Goal: Task Accomplishment & Management: Manage account settings

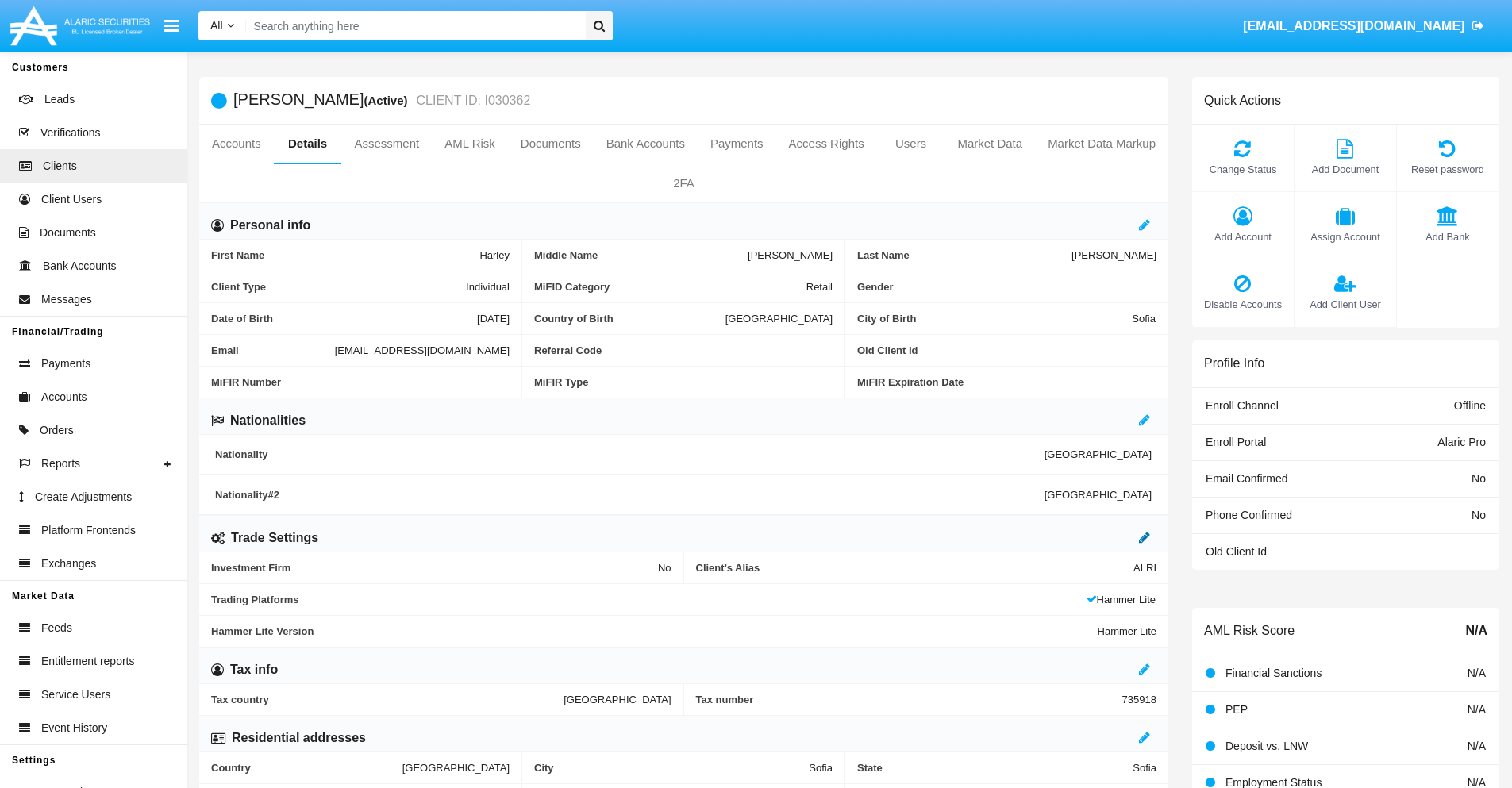
click at [1144, 537] on icon at bounding box center [1144, 537] width 11 height 13
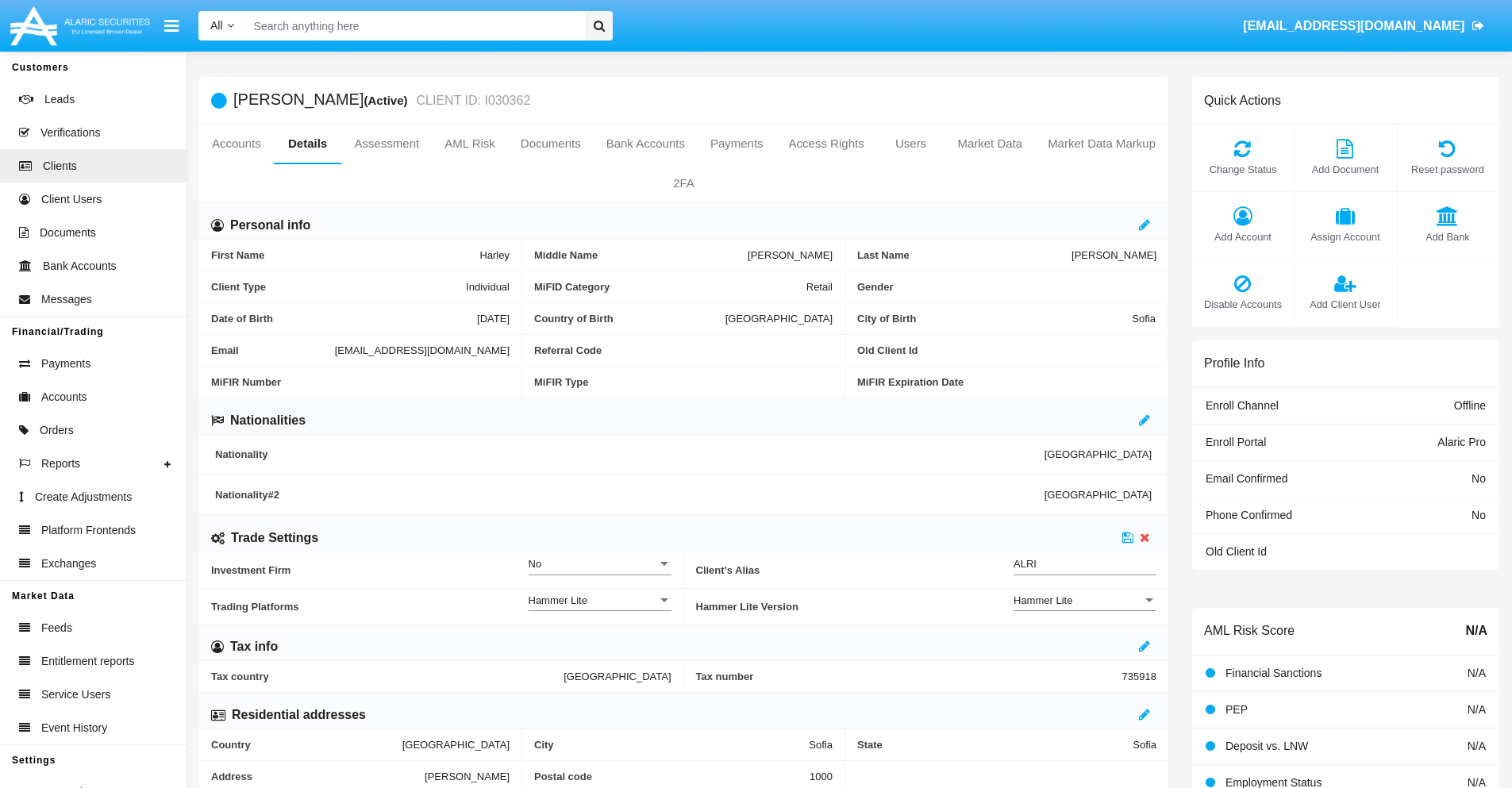
click at [1085, 600] on div "Hammer Lite" at bounding box center [1078, 600] width 129 height 14
click at [1085, 609] on span "Hammer Lite Plus" at bounding box center [1085, 609] width 143 height 31
click at [1128, 537] on icon at bounding box center [1127, 537] width 11 height 13
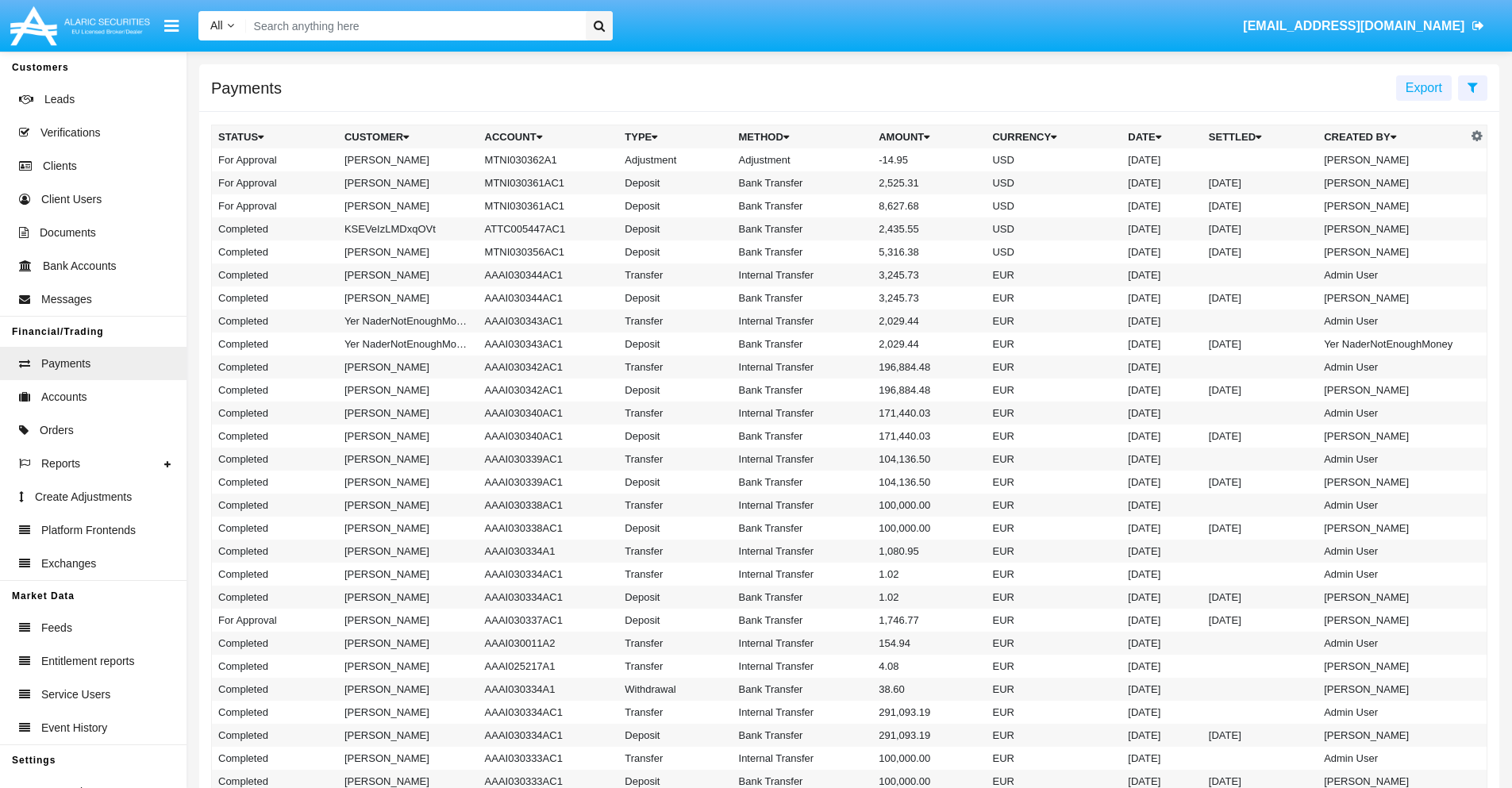
click at [541, 159] on td "MTNI030362A1" at bounding box center [548, 160] width 140 height 23
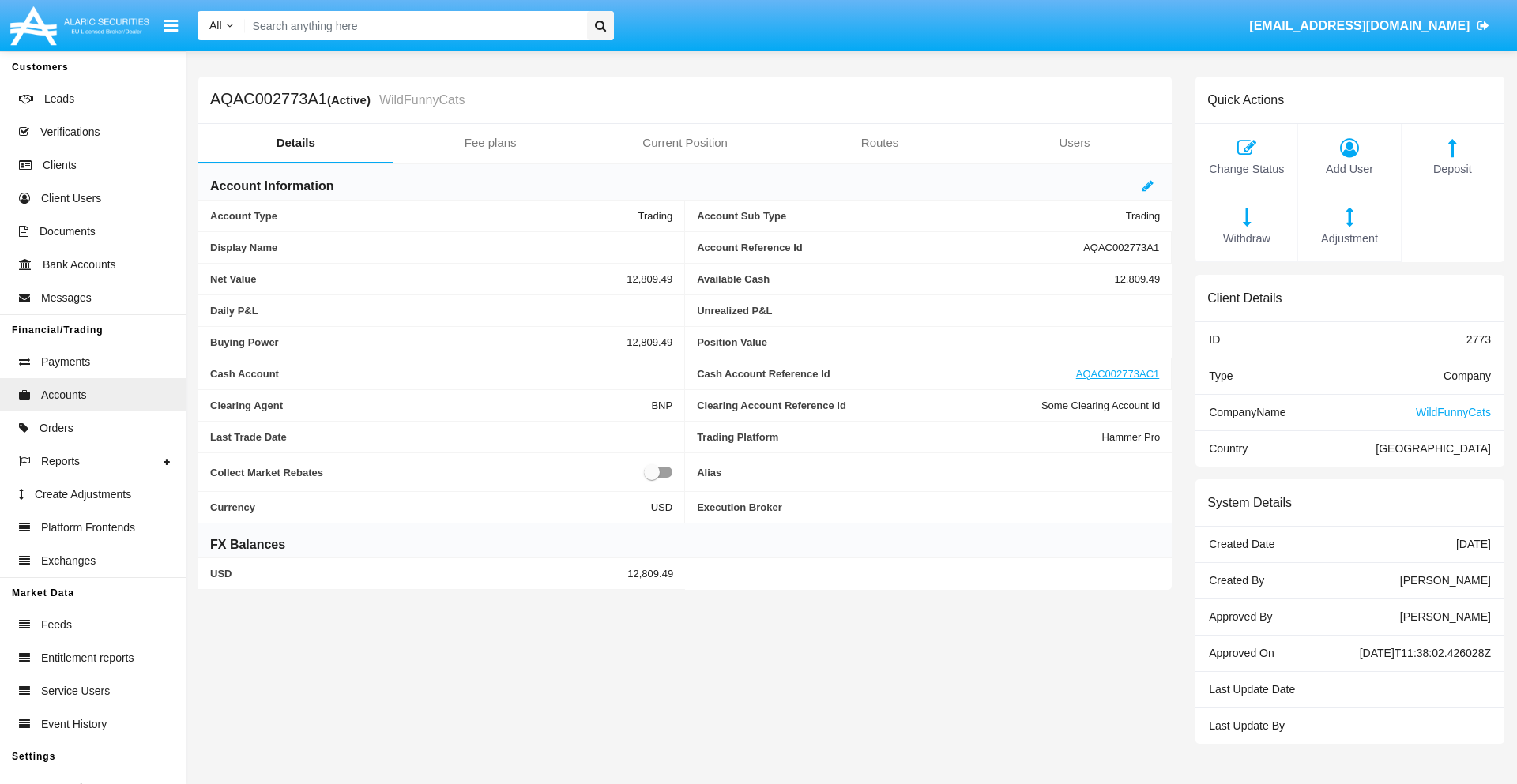
click at [1349, 238] on span "Adjustment" at bounding box center [1349, 239] width 86 height 17
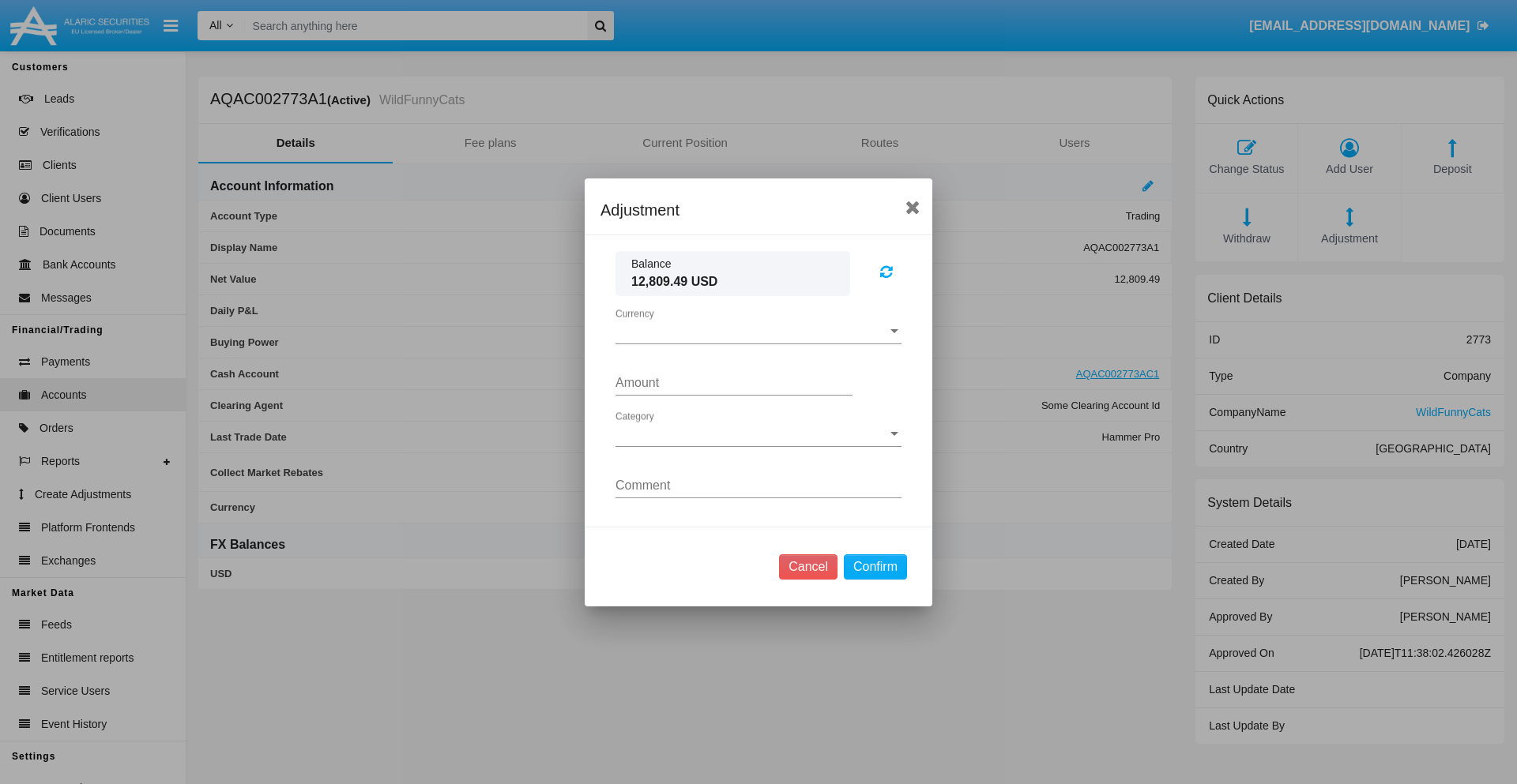
click at [758, 330] on span "Currency" at bounding box center [752, 331] width 272 height 15
click at [758, 343] on span "USD" at bounding box center [758, 343] width 286 height 38
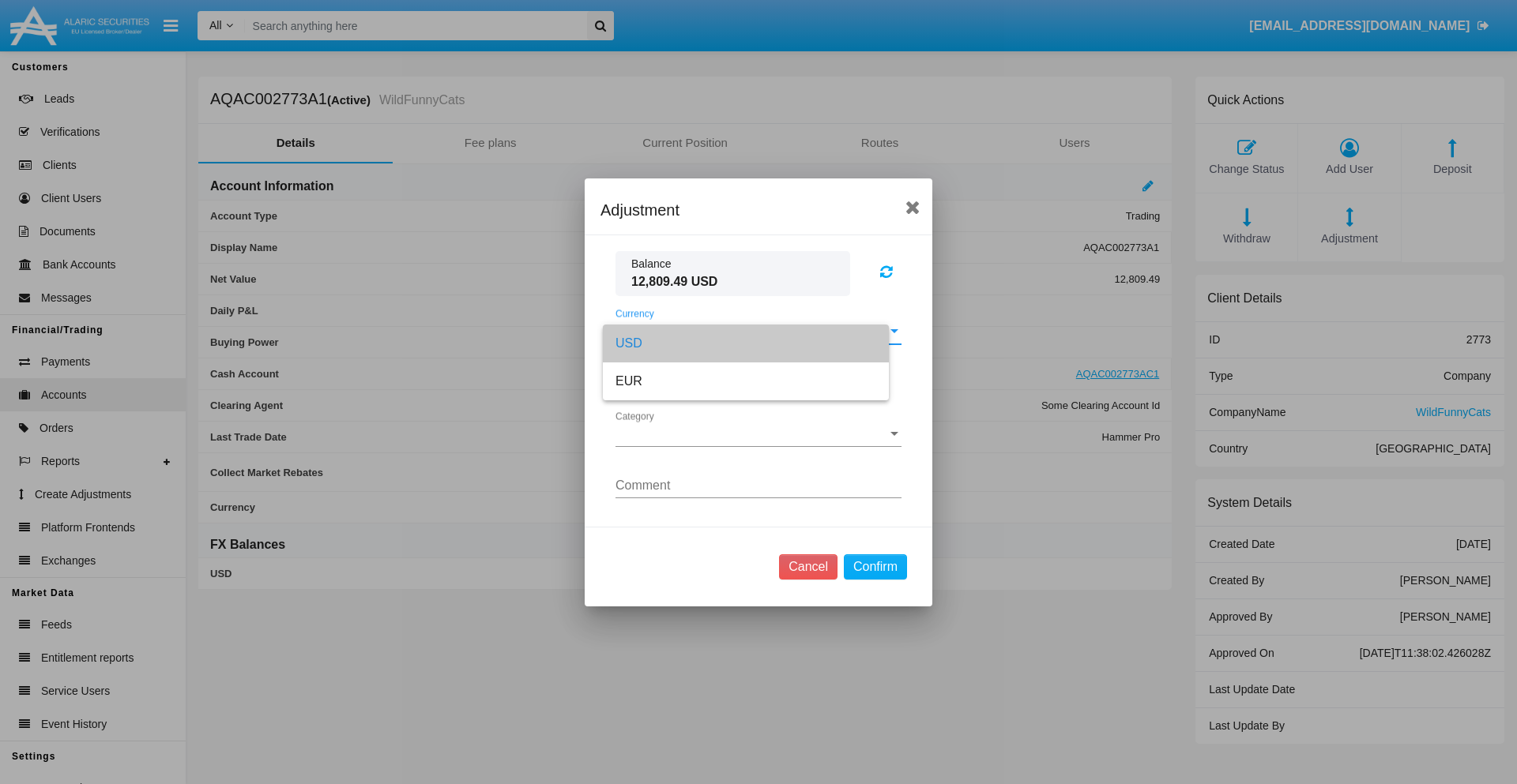
click at [758, 434] on span "Category" at bounding box center [752, 434] width 272 height 15
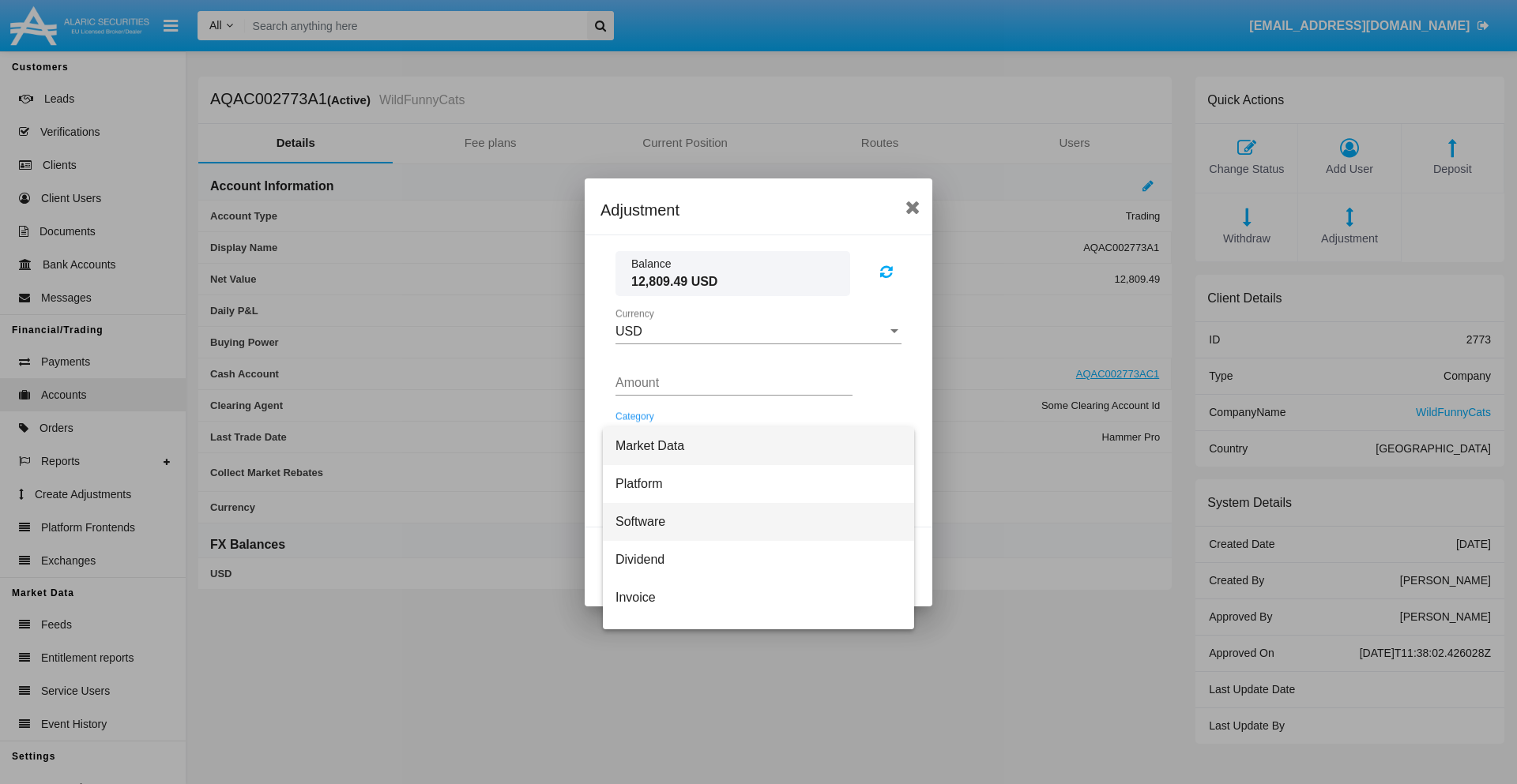
click at [752, 522] on span "Software" at bounding box center [758, 522] width 286 height 38
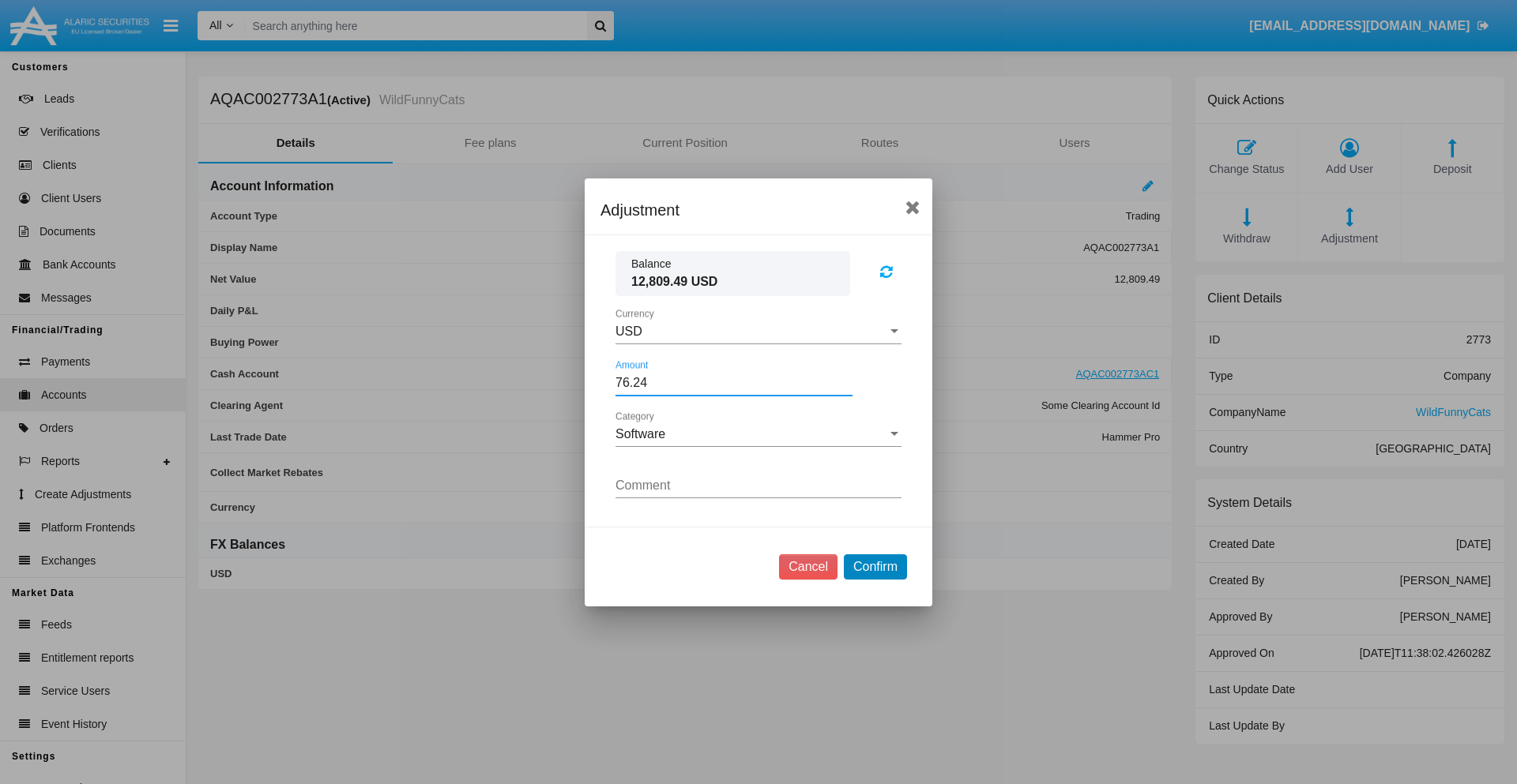
click at [875, 566] on button "Confirm" at bounding box center [875, 566] width 63 height 25
type input "76.2400"
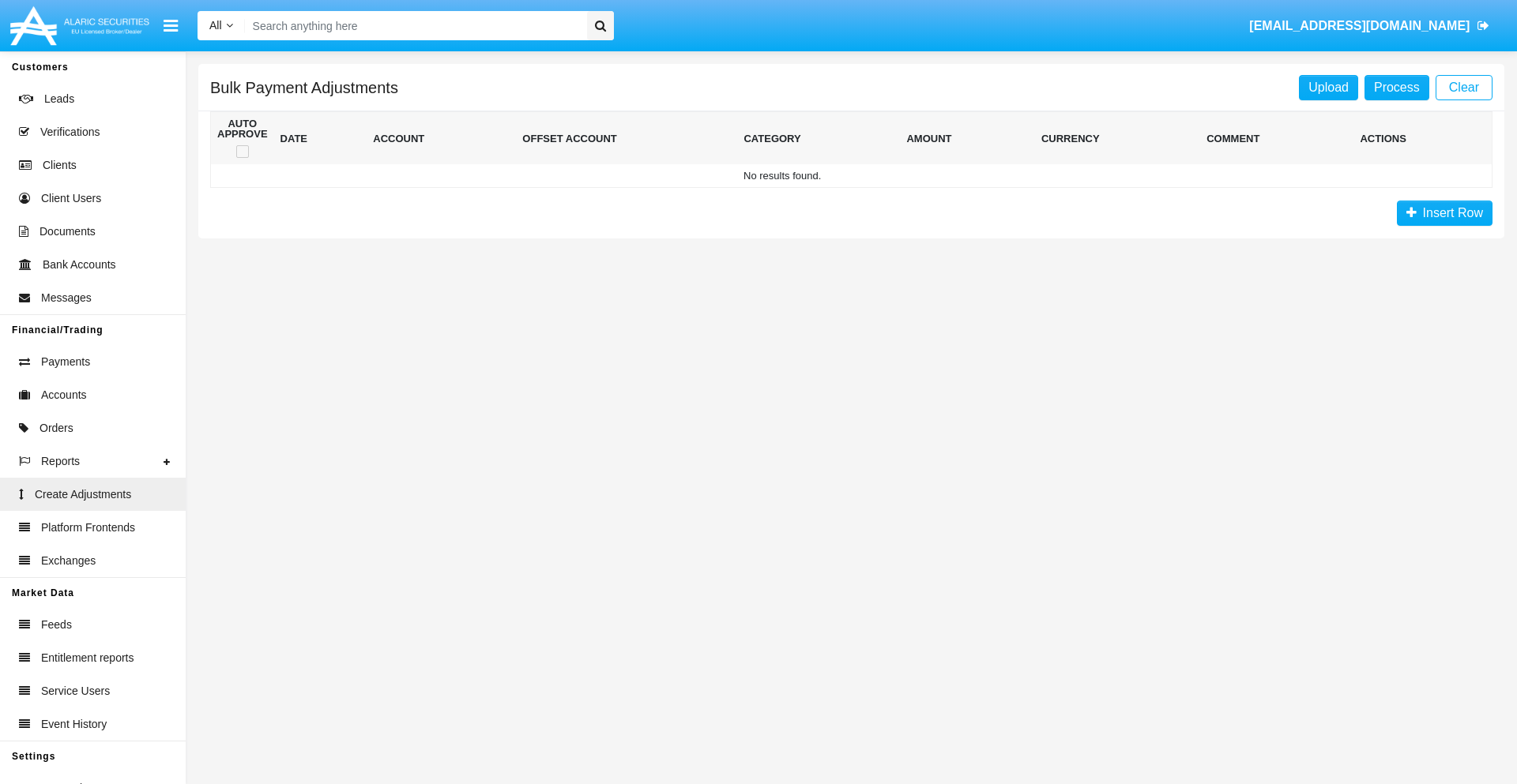
click at [1444, 213] on span "Insert Row" at bounding box center [1449, 213] width 66 height 14
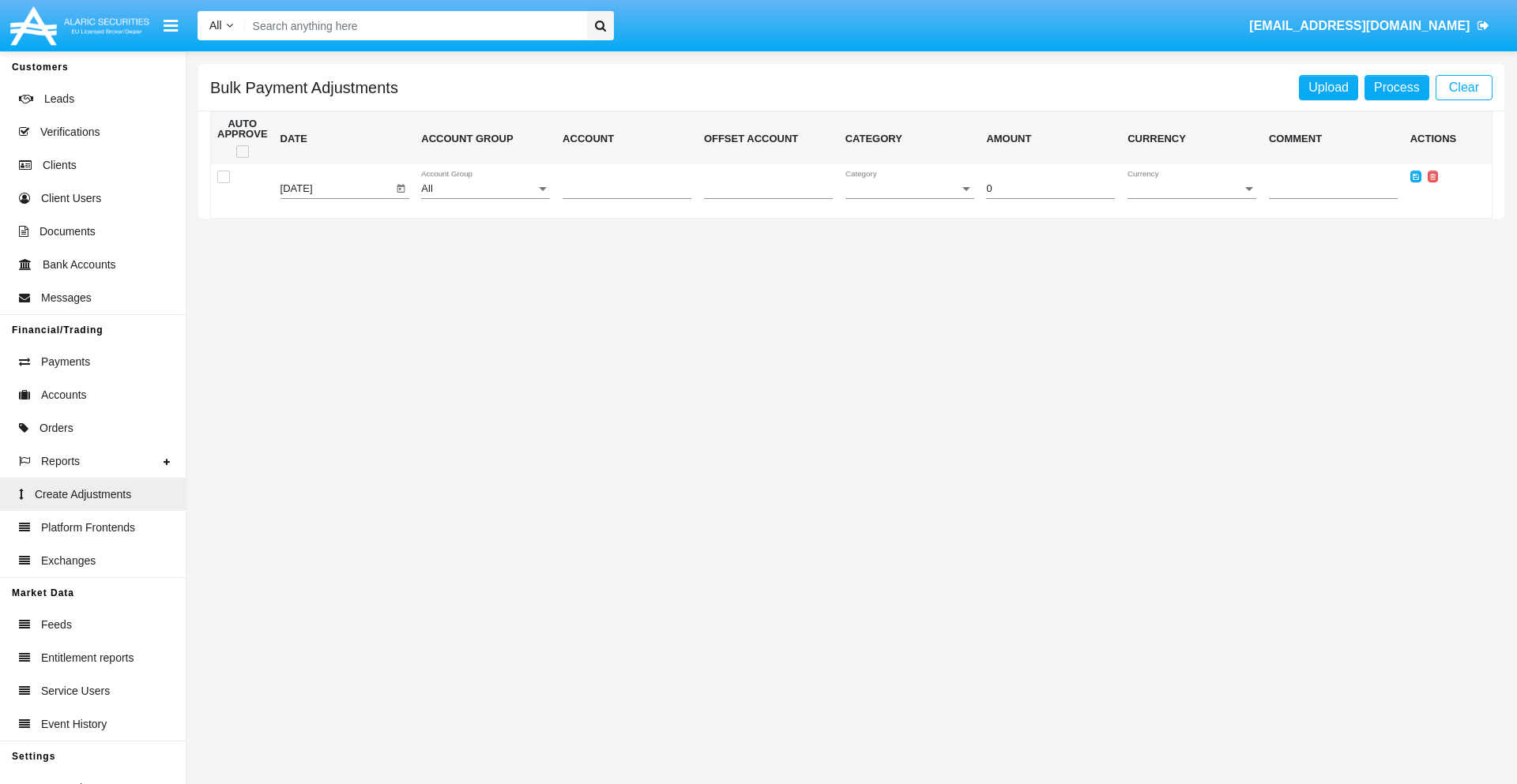
click at [485, 188] on div "All" at bounding box center [478, 189] width 115 height 12
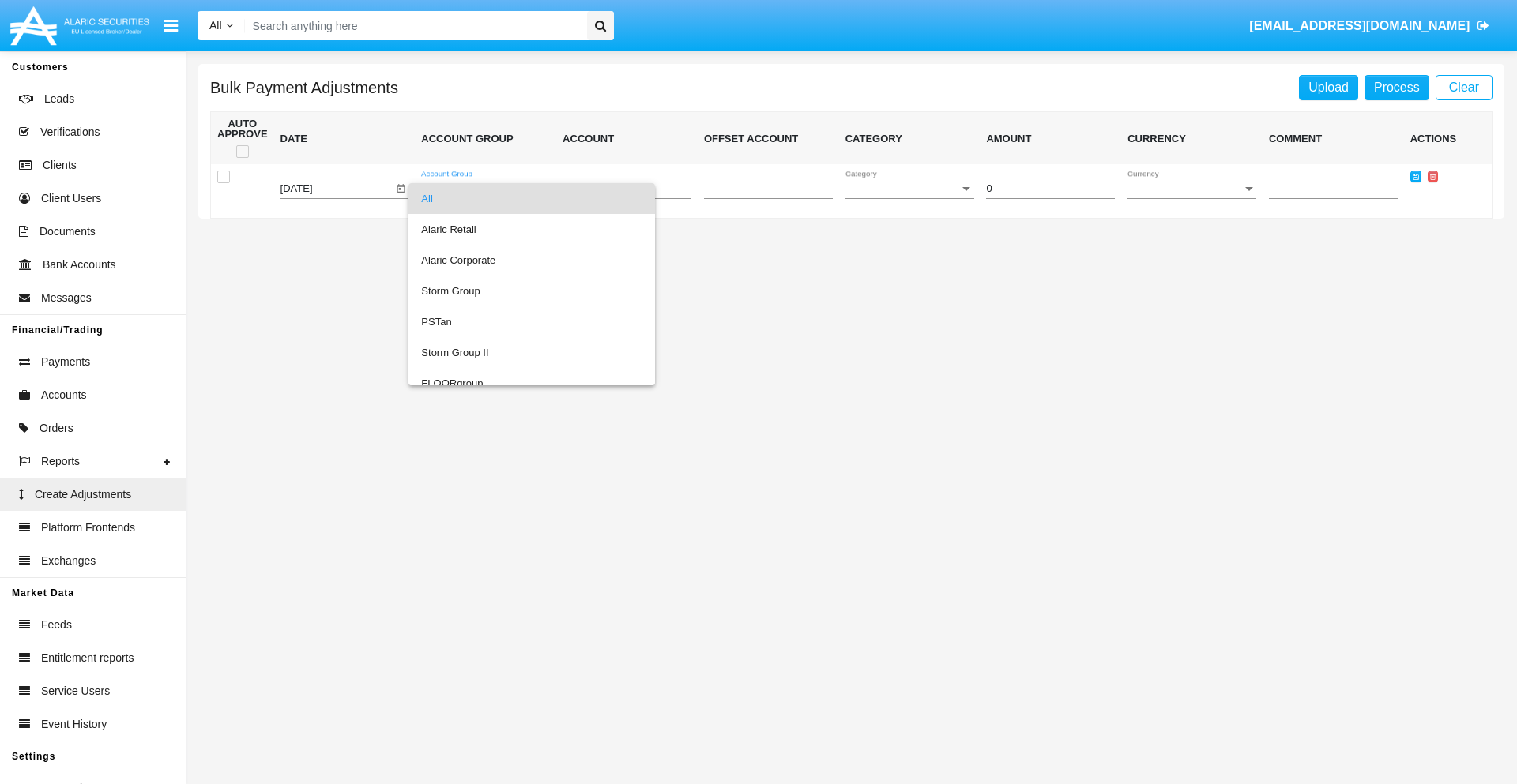
scroll to position [1491, 0]
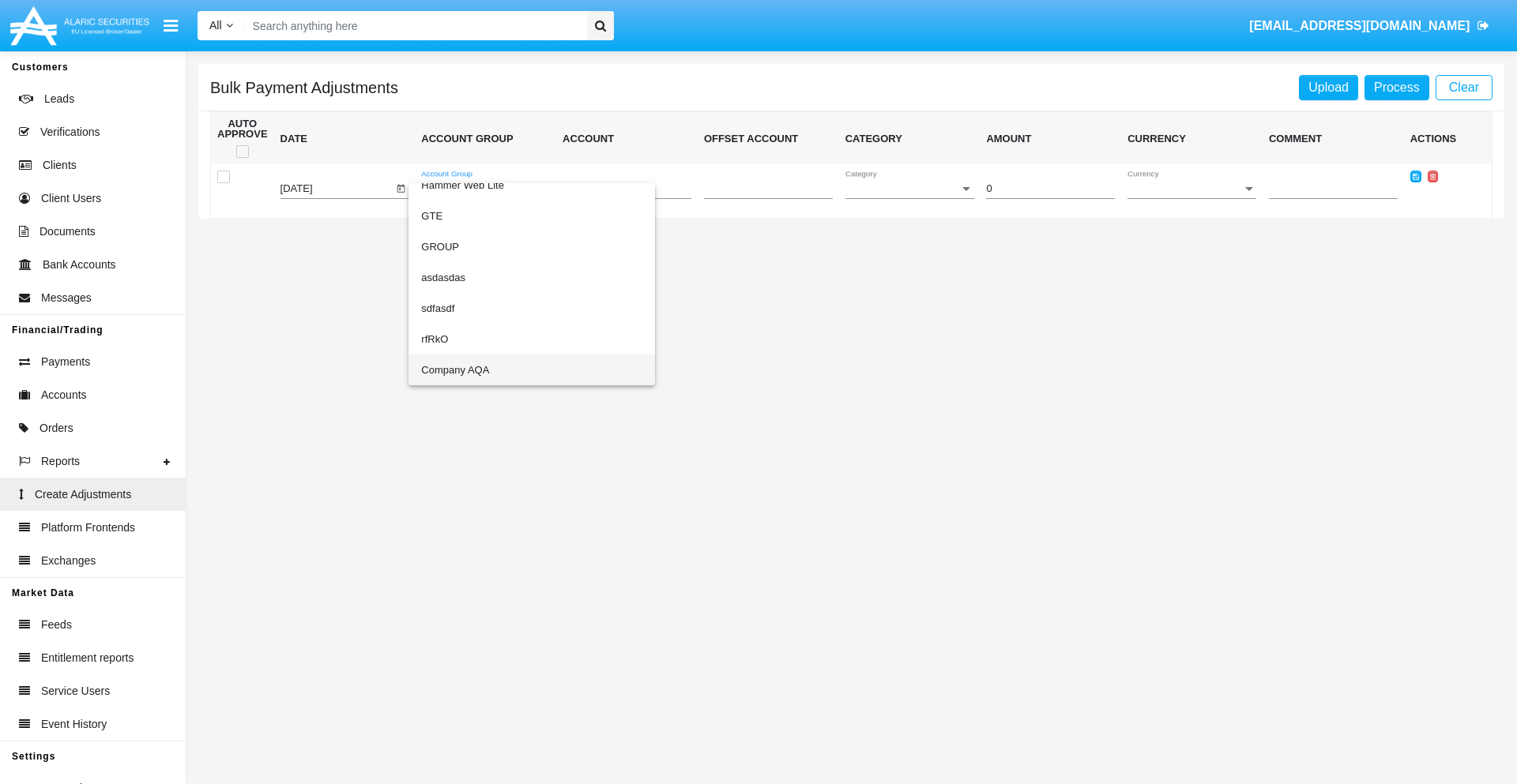
click at [499, 369] on span "Company AQA" at bounding box center [531, 370] width 221 height 31
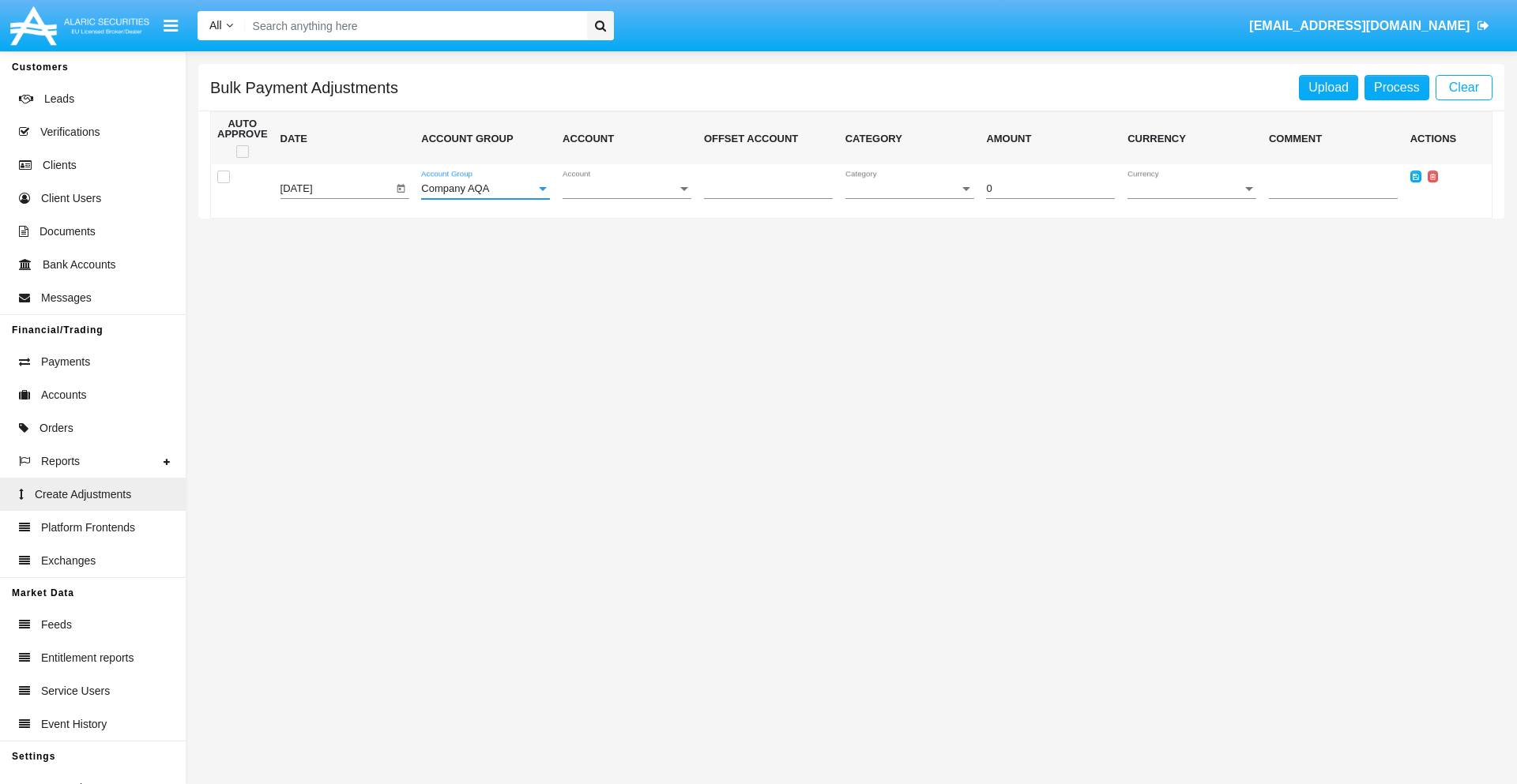
click at [627, 188] on span "Account" at bounding box center [619, 189] width 115 height 12
click at [620, 260] on span "AQAC002773A2" at bounding box center [627, 260] width 129 height 31
click at [909, 188] on span "Category" at bounding box center [902, 189] width 115 height 12
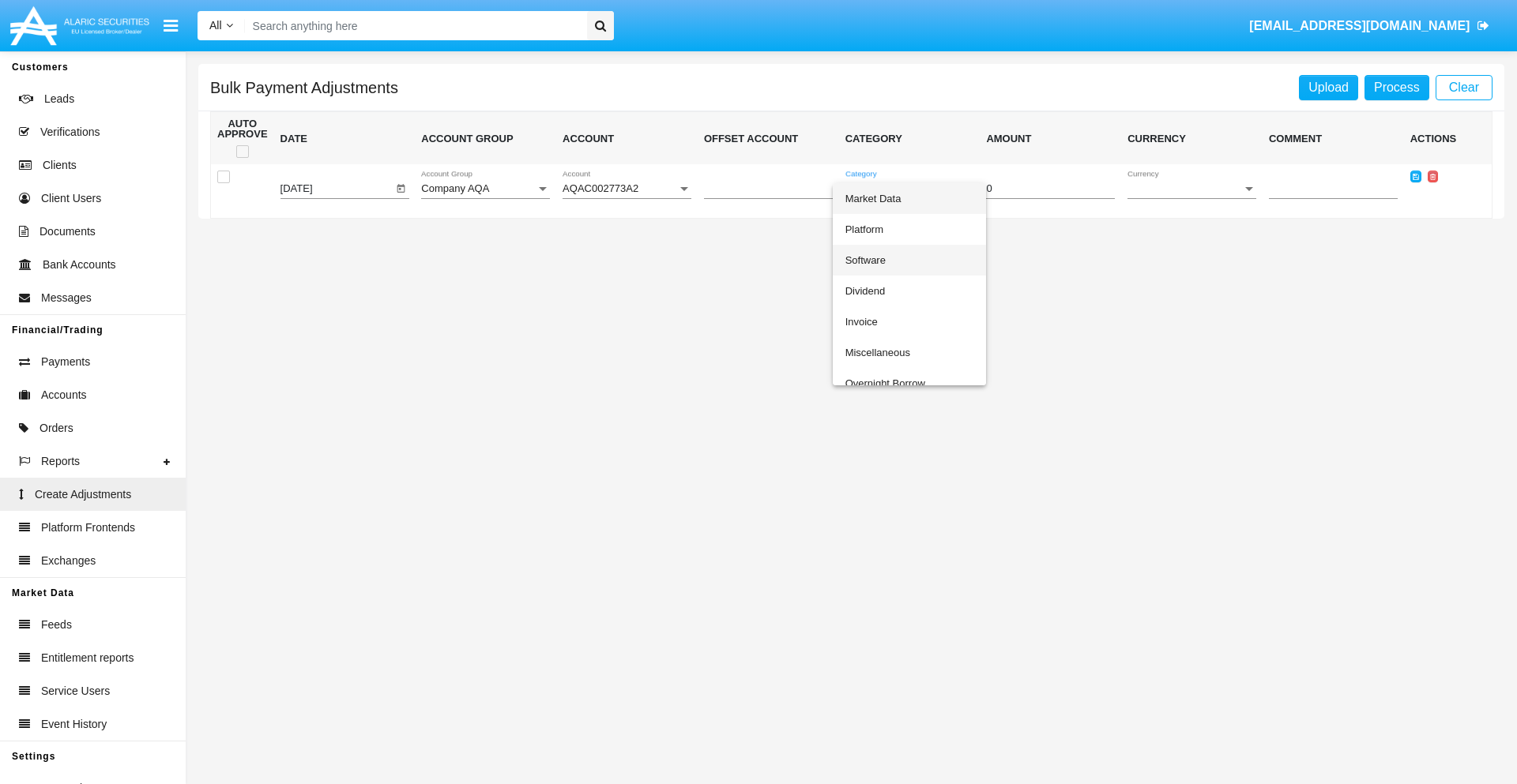
click at [905, 260] on span "Software" at bounding box center [910, 260] width 129 height 31
type input "-50.6"
click at [1192, 188] on span "Currency" at bounding box center [1184, 189] width 115 height 12
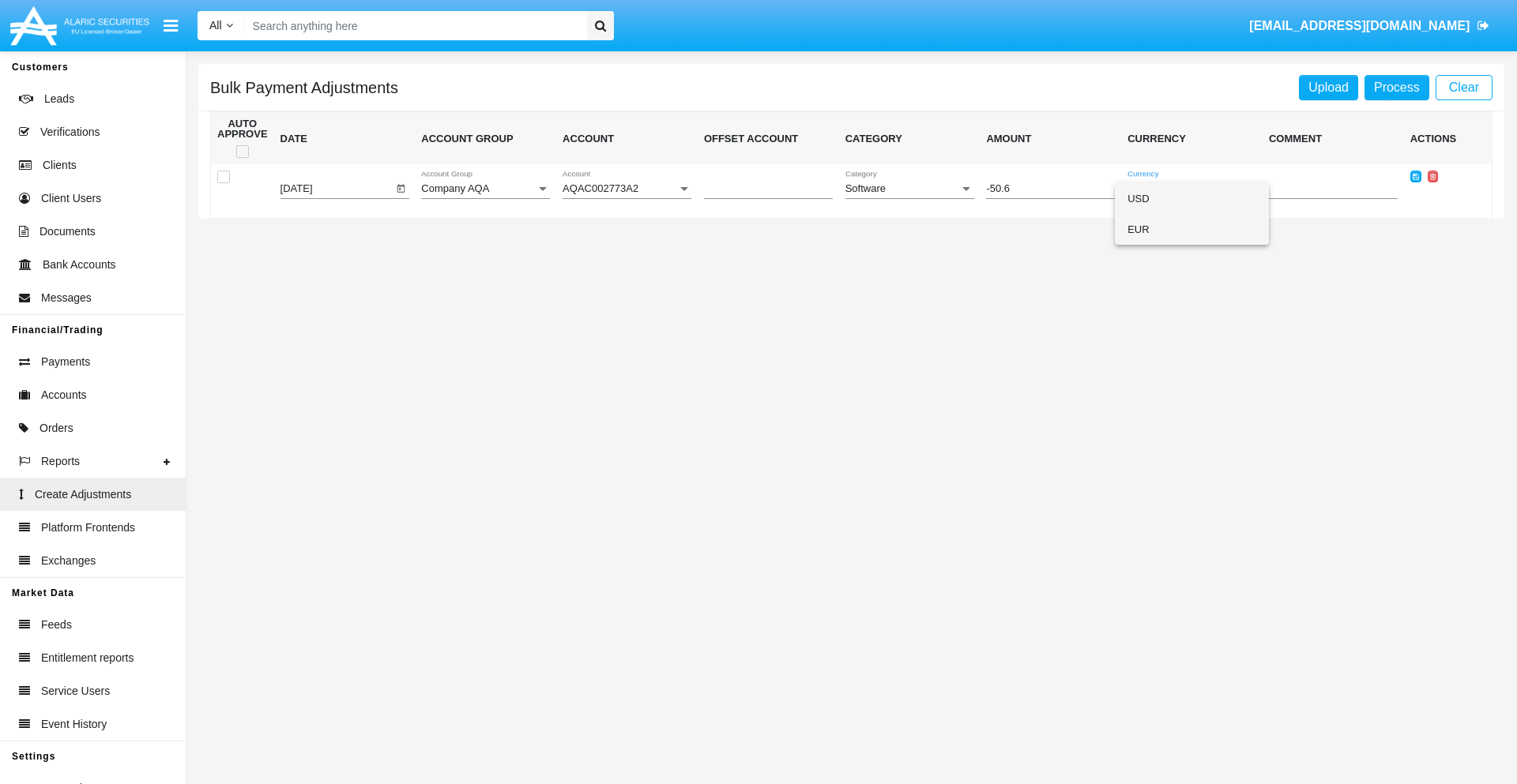
click at [1192, 229] on span "EUR" at bounding box center [1192, 230] width 129 height 31
click at [1415, 176] on icon at bounding box center [1415, 176] width 6 height 7
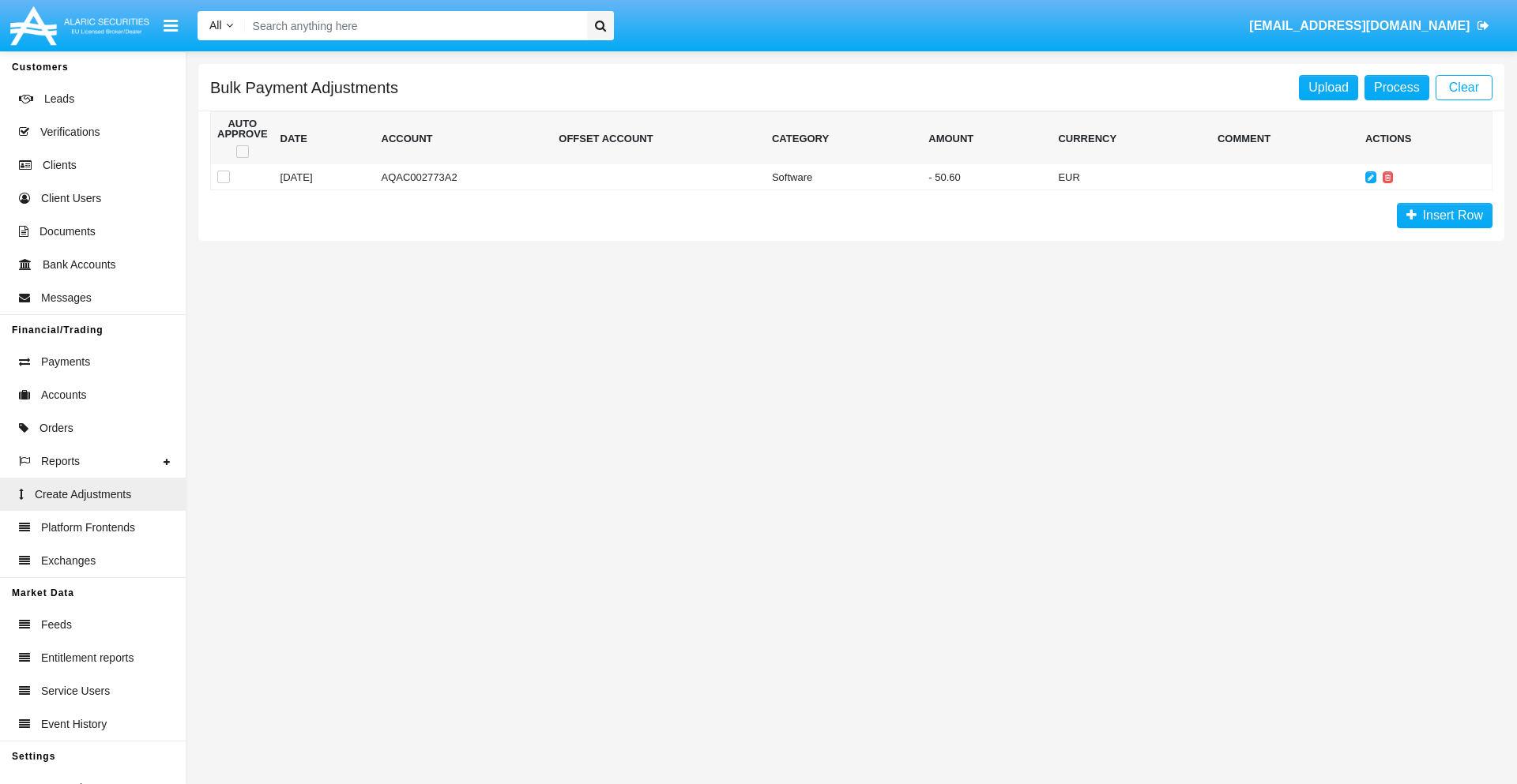
click at [242, 151] on span at bounding box center [242, 151] width 13 height 13
click at [242, 157] on input "checkbox" at bounding box center [242, 157] width 1 height 1
checkbox input "true"
click at [1396, 87] on link "Process" at bounding box center [1396, 87] width 65 height 25
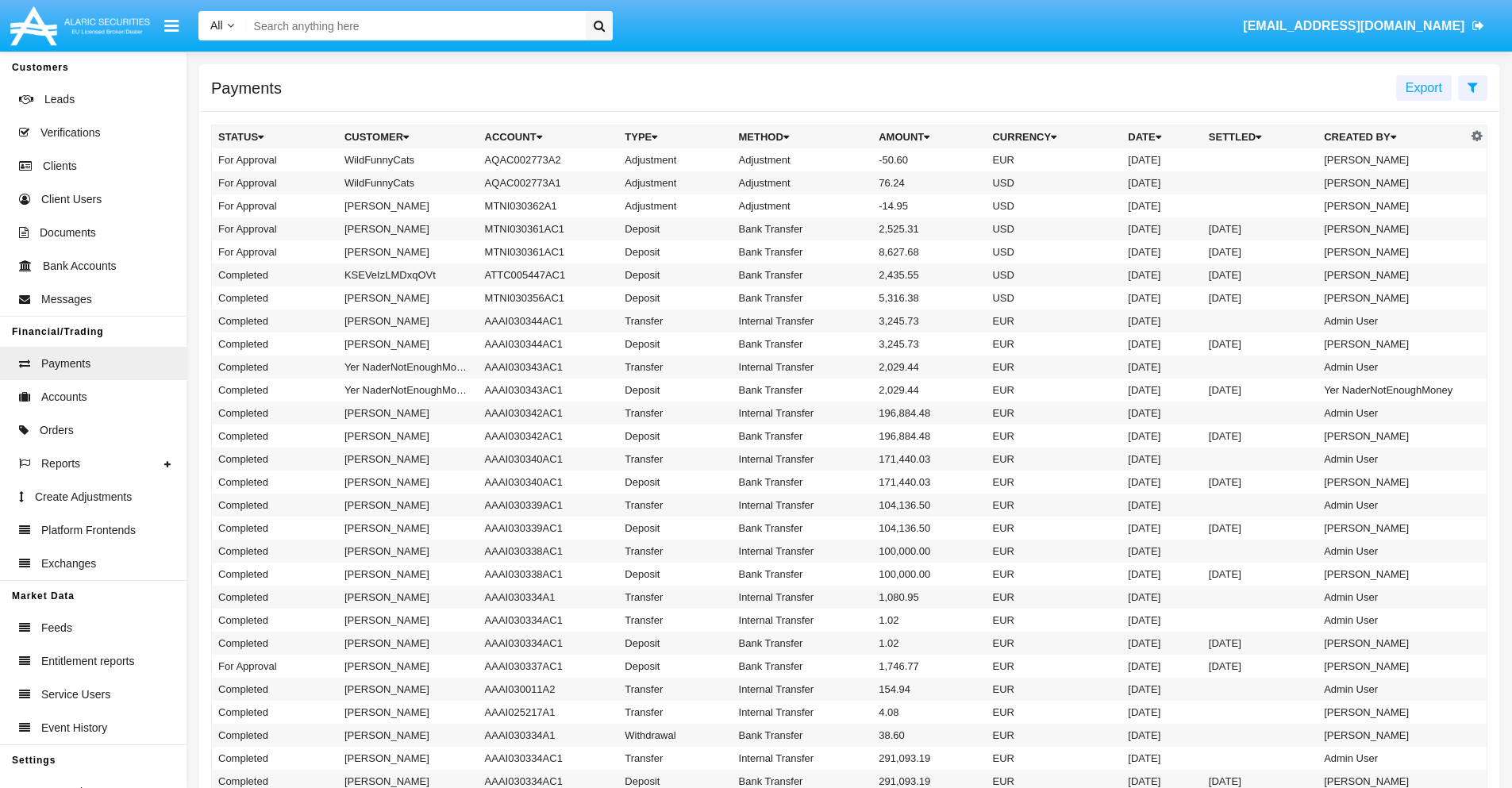
click at [849, 159] on td "Adjustment" at bounding box center [803, 160] width 140 height 23
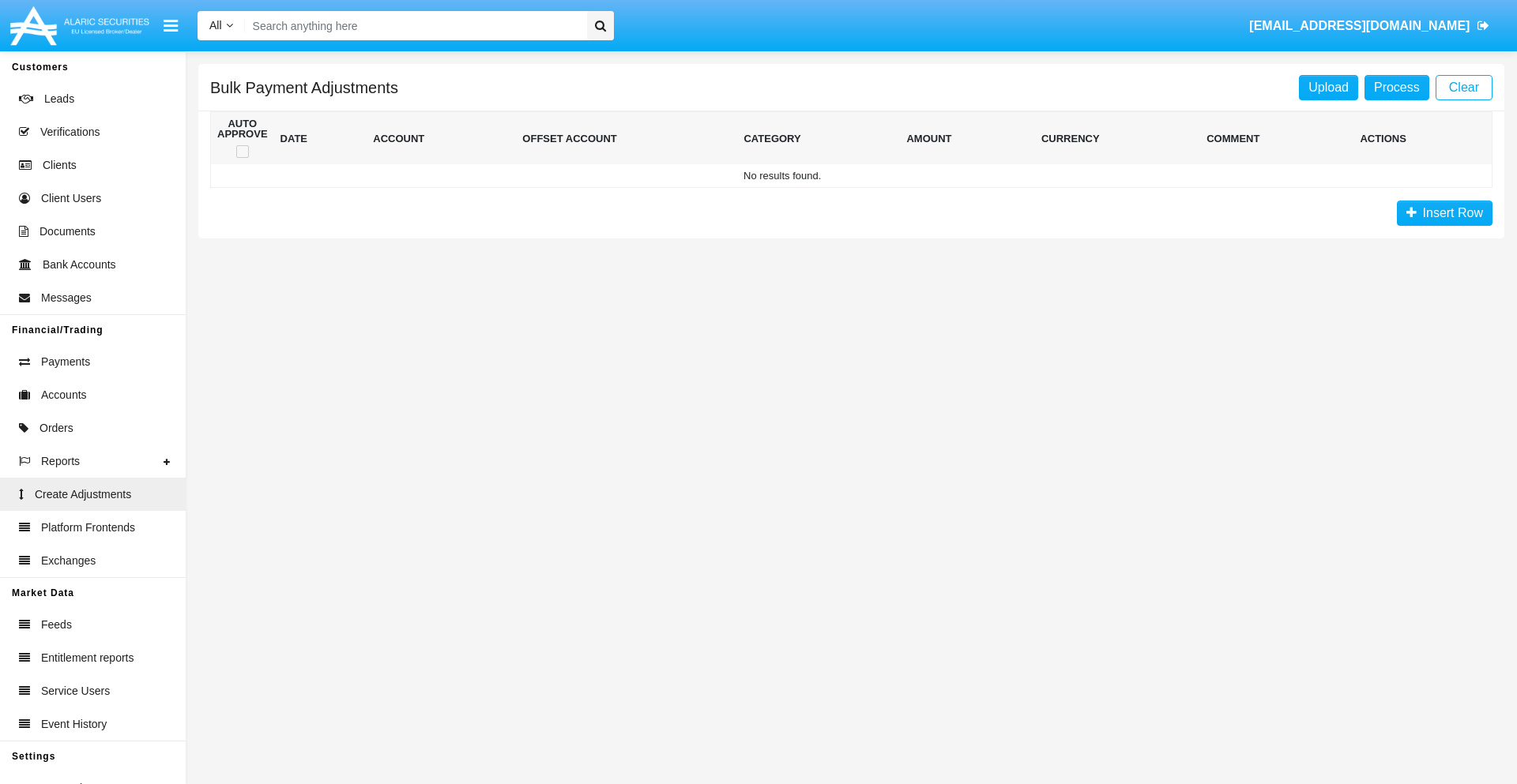
click at [1444, 213] on span "Insert Row" at bounding box center [1449, 213] width 66 height 14
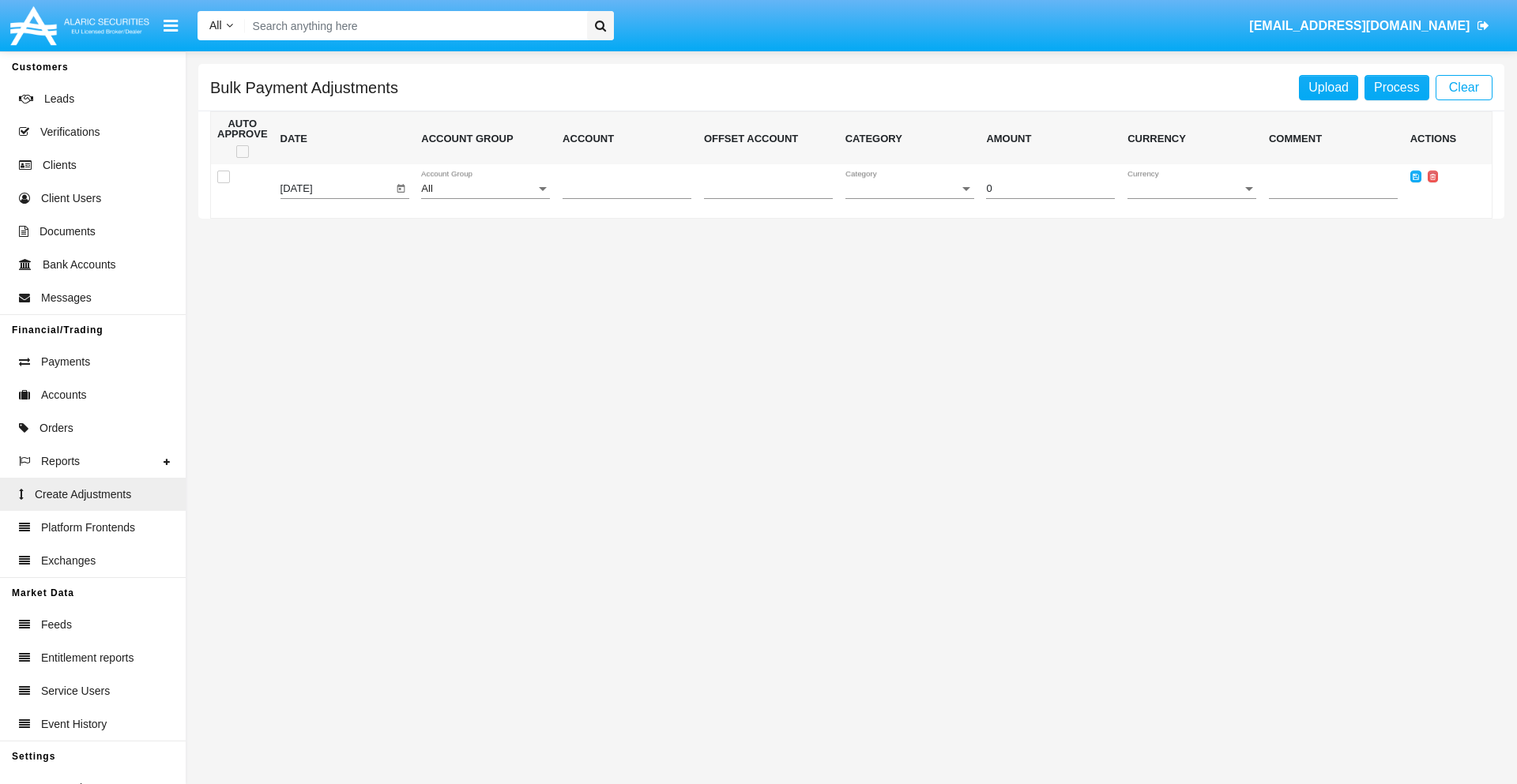
click at [485, 188] on div "All" at bounding box center [478, 189] width 115 height 12
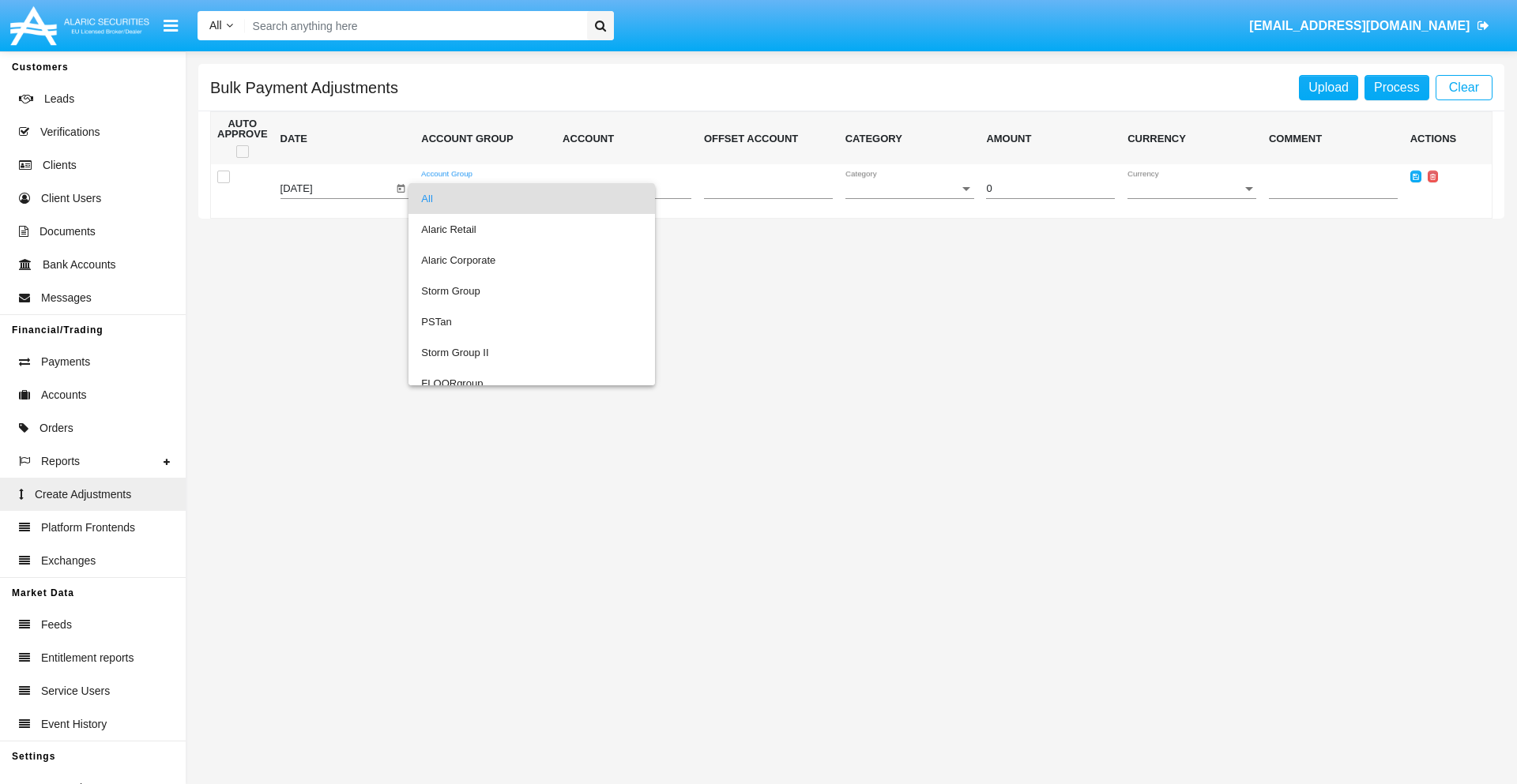
scroll to position [1491, 0]
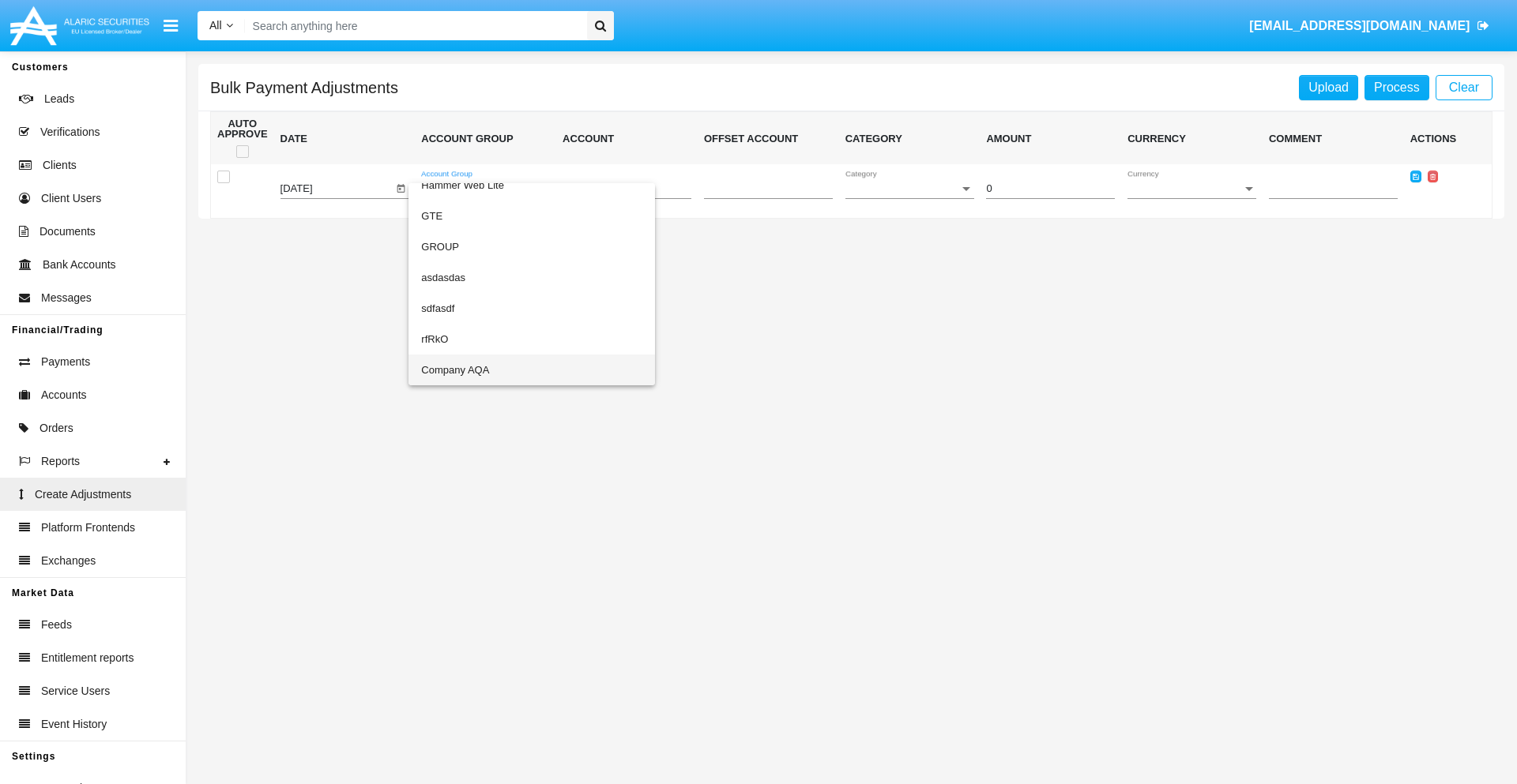
click at [499, 369] on span "Company AQA" at bounding box center [531, 370] width 221 height 31
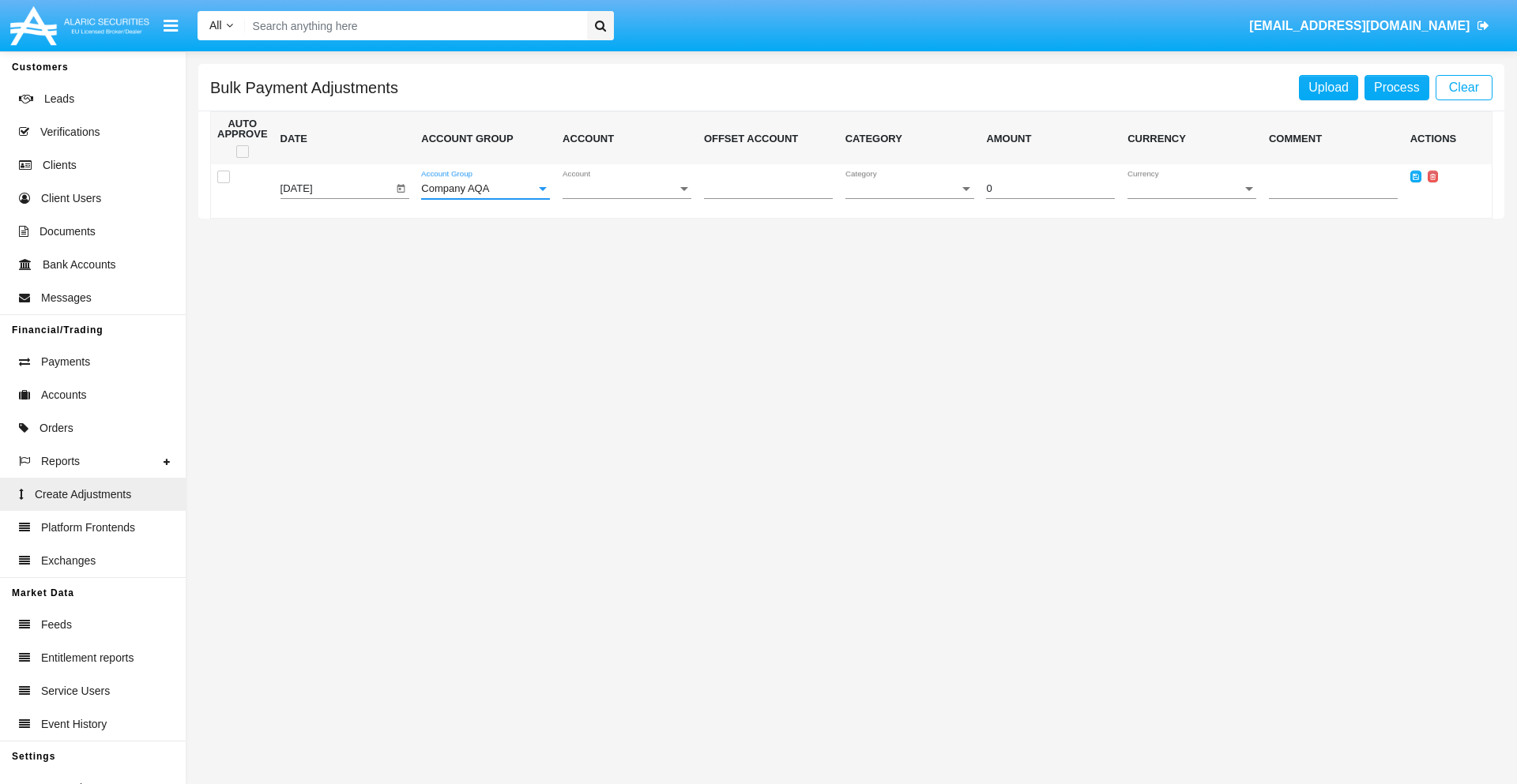
click at [627, 188] on span "Account" at bounding box center [619, 189] width 115 height 12
click at [620, 229] on span "AQAC002773A1" at bounding box center [614, 230] width 103 height 31
click at [909, 188] on span "Category" at bounding box center [902, 189] width 115 height 12
click at [905, 260] on span "Software" at bounding box center [897, 260] width 103 height 31
type input "-92.51"
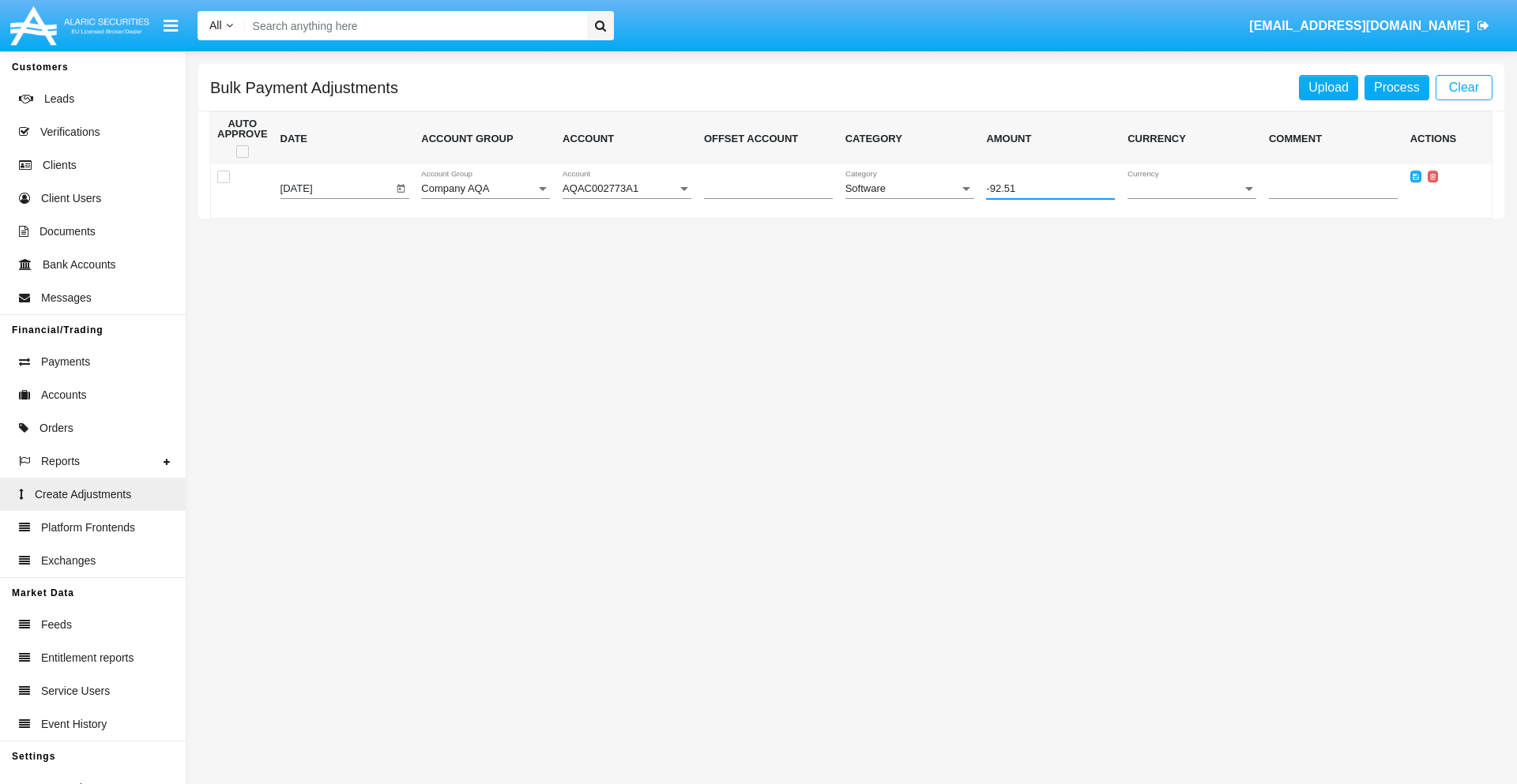
click at [1192, 188] on span "Currency" at bounding box center [1184, 189] width 115 height 12
click at [1192, 198] on span "USD" at bounding box center [1192, 199] width 129 height 31
click at [1415, 176] on icon at bounding box center [1415, 176] width 6 height 7
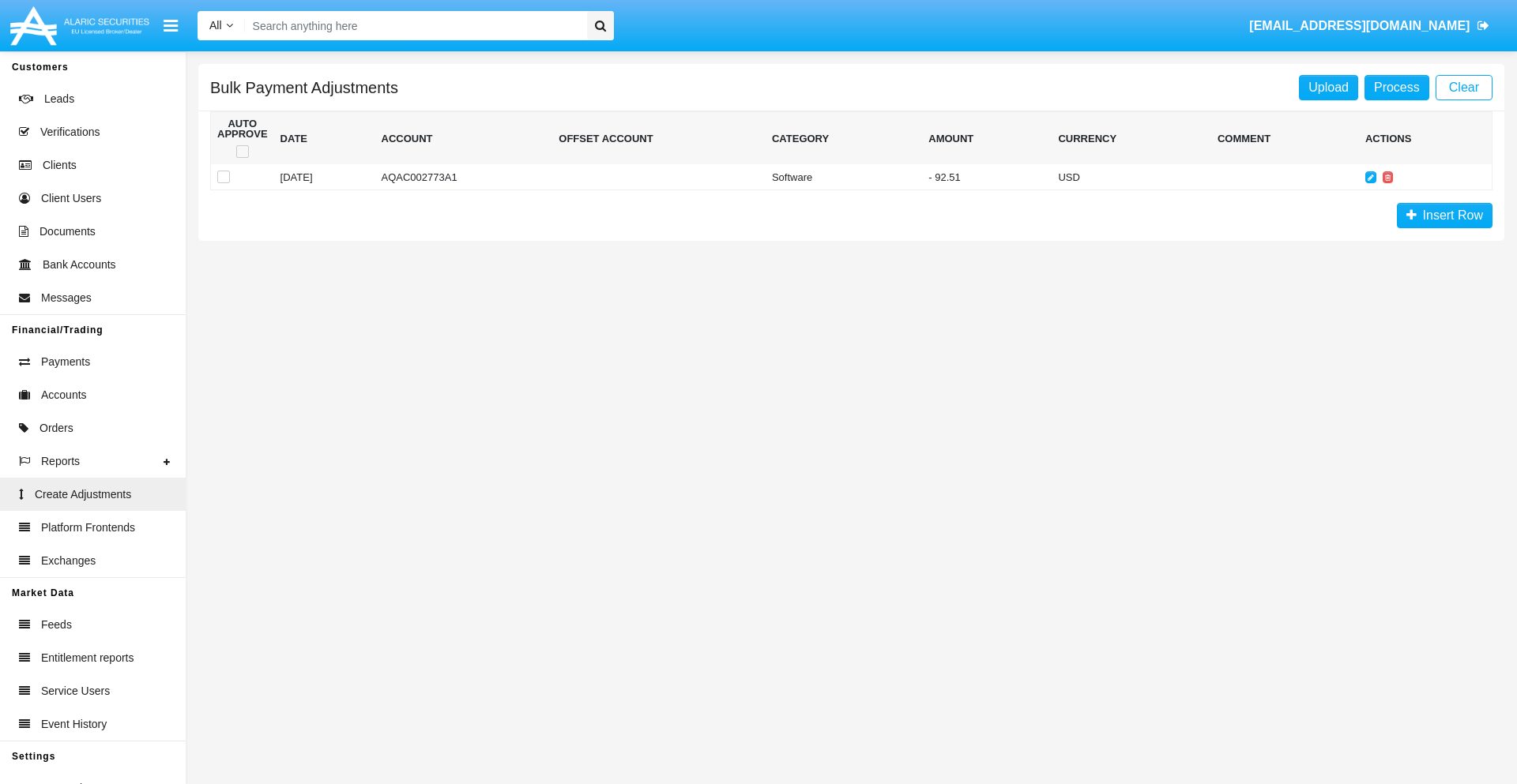
click at [242, 151] on span at bounding box center [242, 151] width 13 height 13
click at [242, 157] on input "checkbox" at bounding box center [242, 157] width 1 height 1
checkbox input "true"
click at [1396, 87] on link "Process" at bounding box center [1396, 87] width 65 height 25
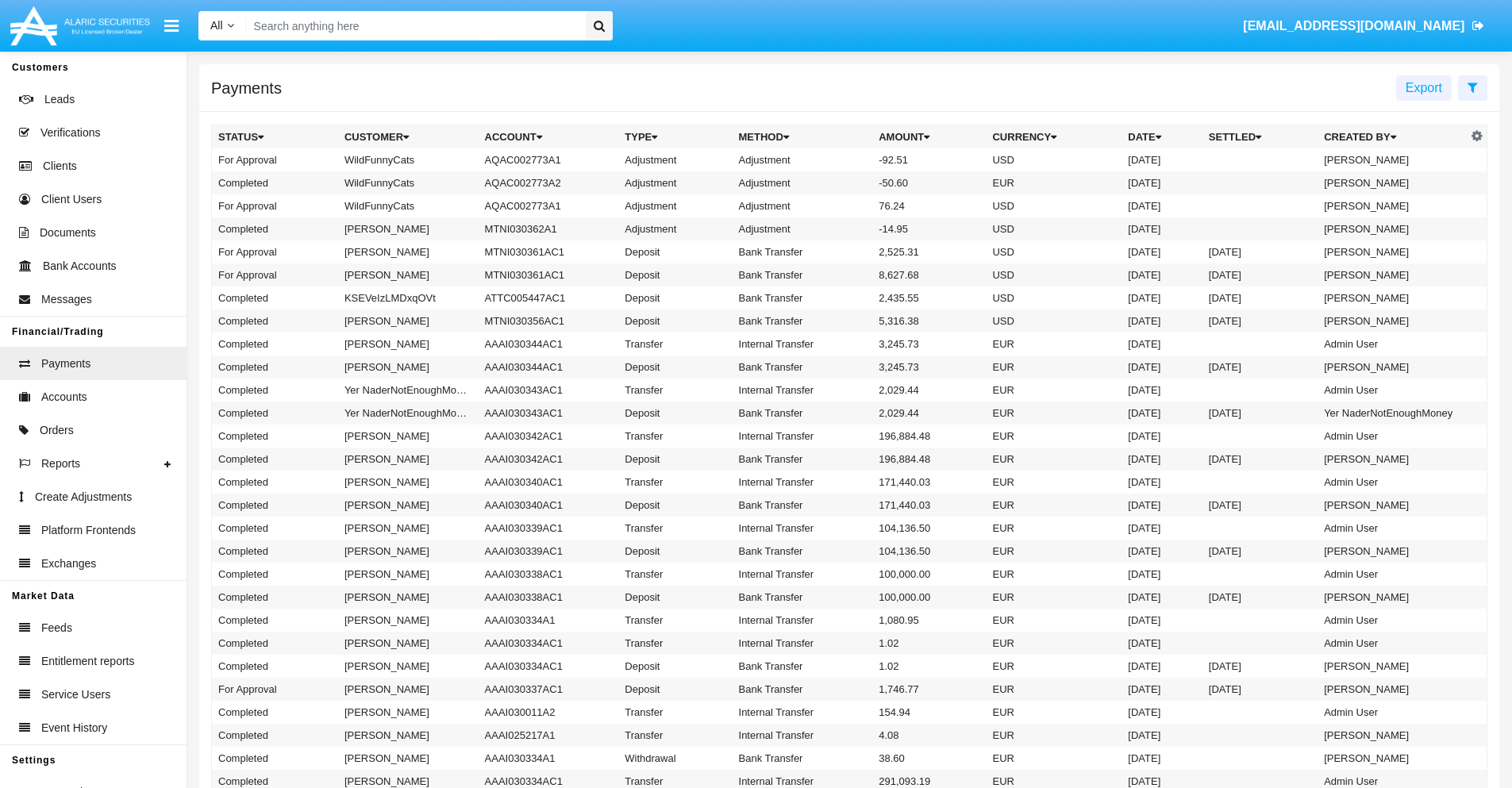
click at [849, 159] on td "Adjustment" at bounding box center [803, 160] width 140 height 23
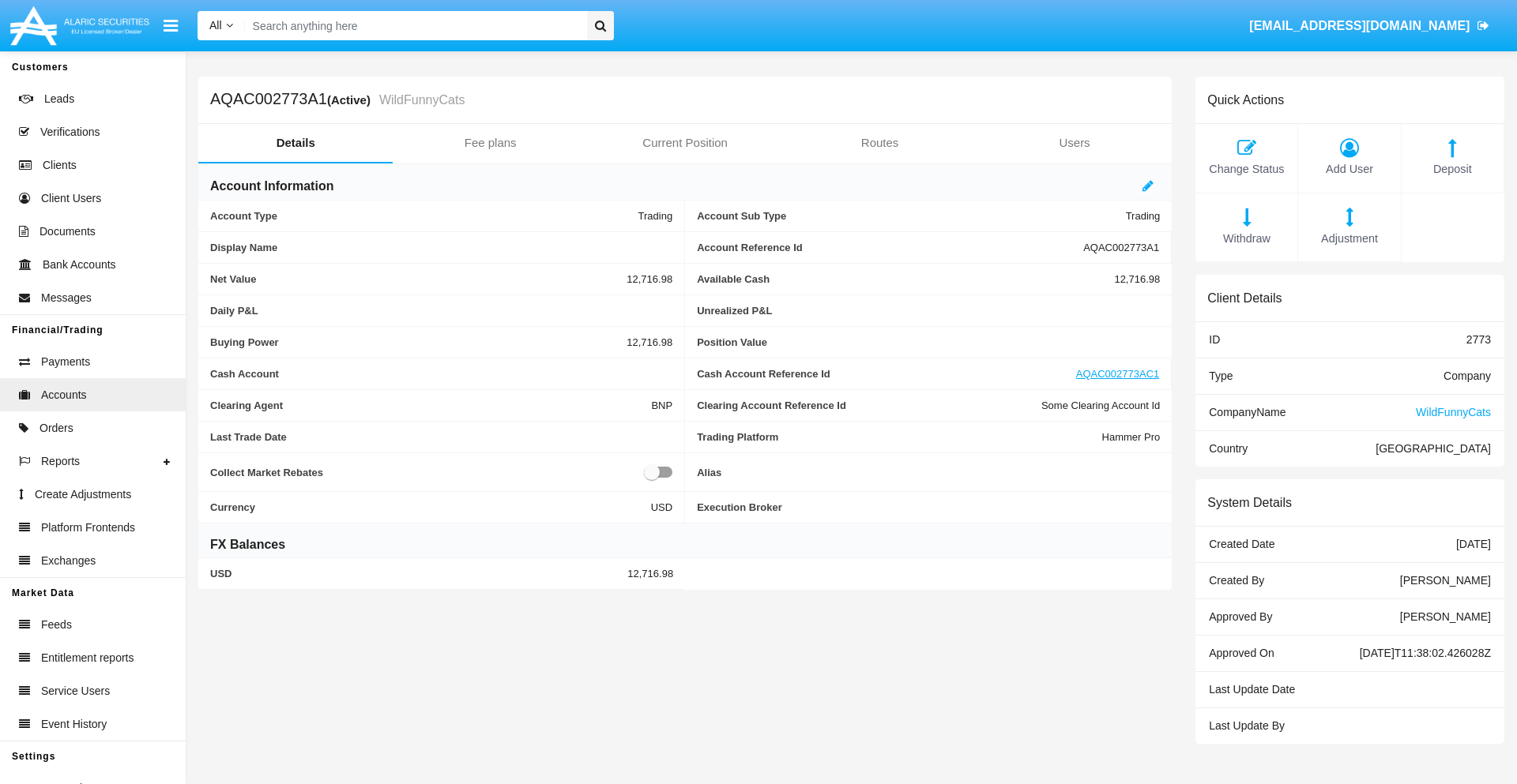
click at [1452, 169] on span "Deposit" at bounding box center [1452, 170] width 86 height 17
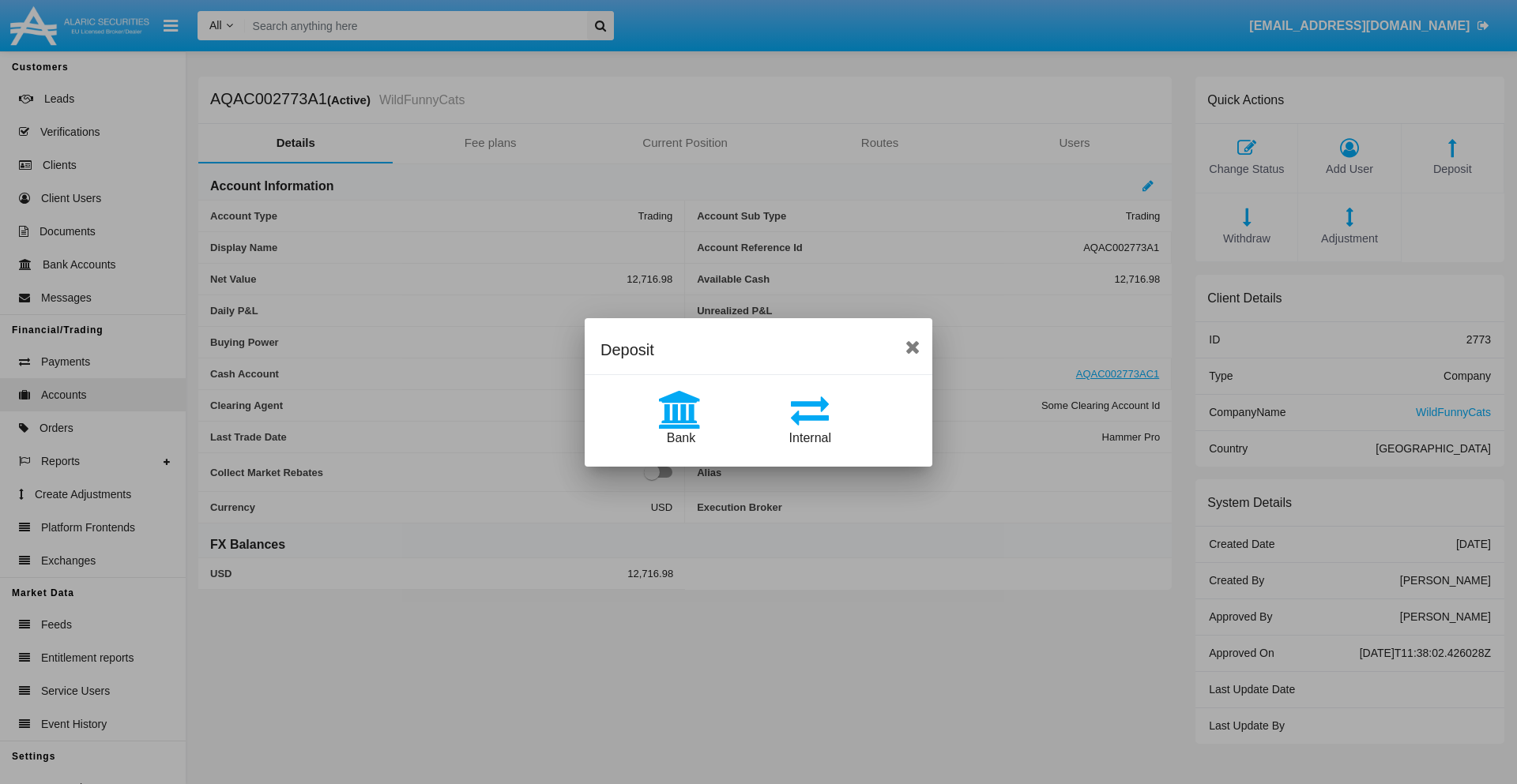
click at [680, 437] on span "Bank" at bounding box center [680, 438] width 28 height 14
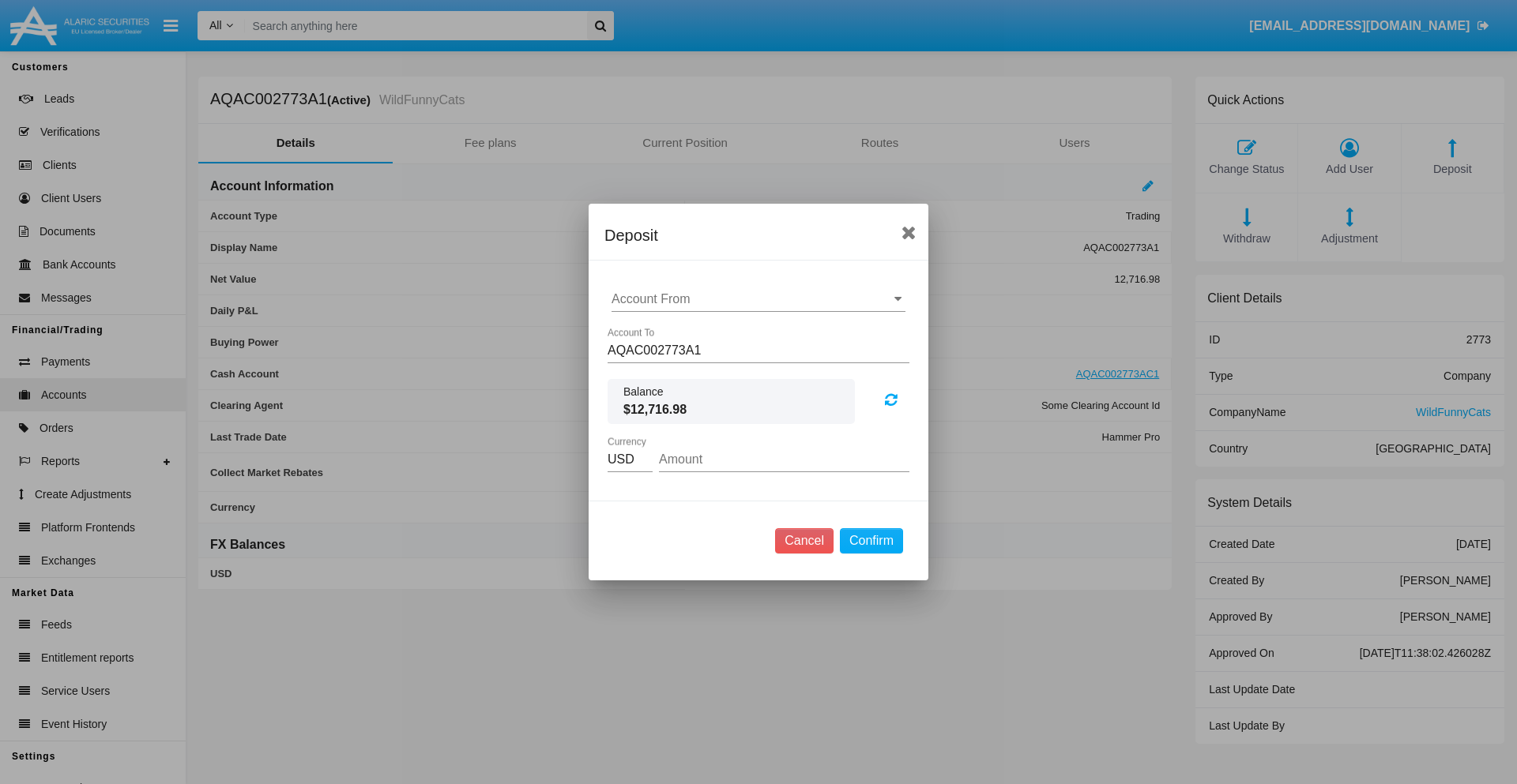
click at [758, 299] on input "Account From" at bounding box center [758, 299] width 294 height 15
click at [646, 330] on span "ACDC" at bounding box center [645, 330] width 35 height 14
type input "ACDC"
type input "61.89"
click at [870, 540] on button "Confirm" at bounding box center [870, 540] width 63 height 25
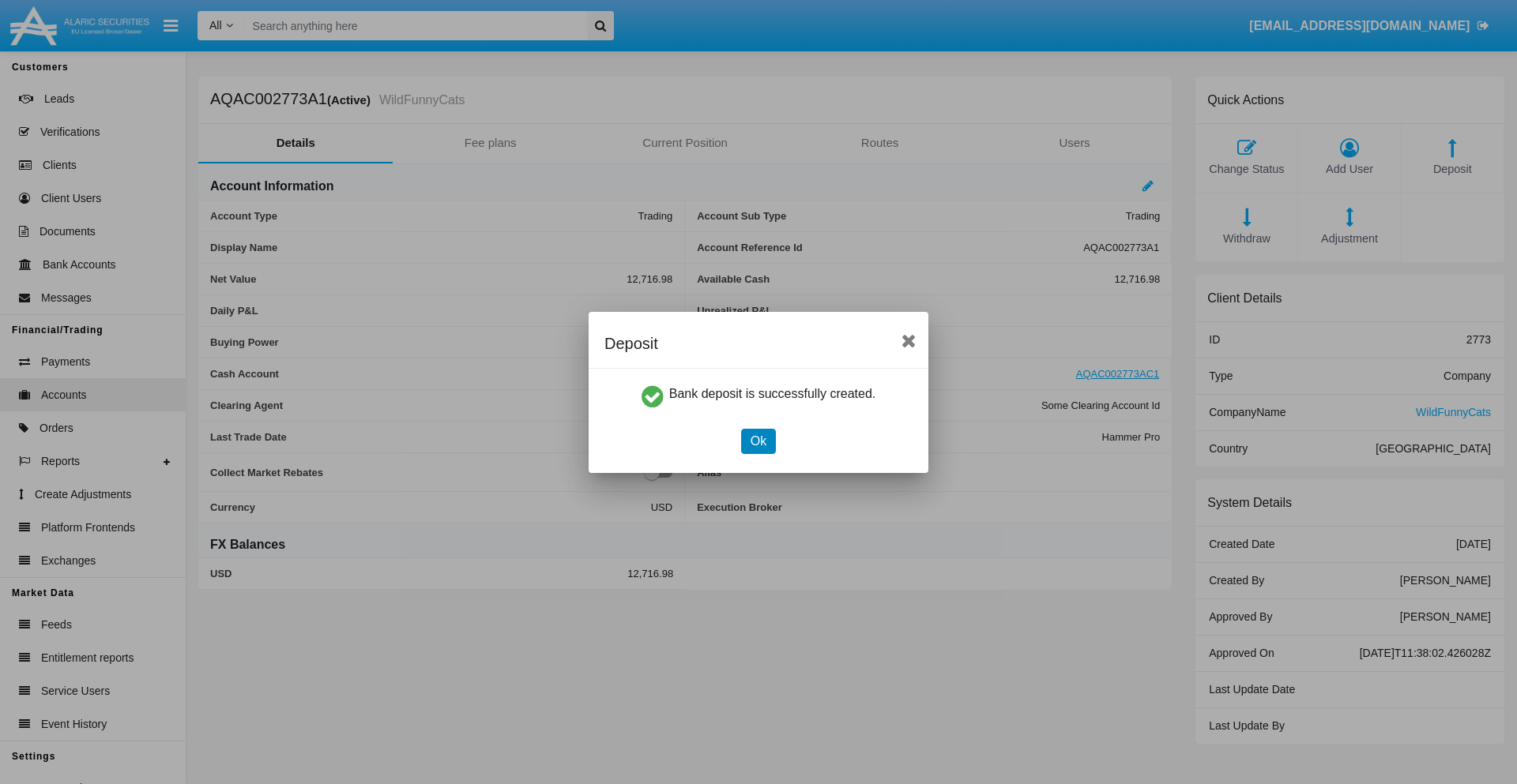
click at [758, 441] on button "Ok" at bounding box center [758, 441] width 34 height 25
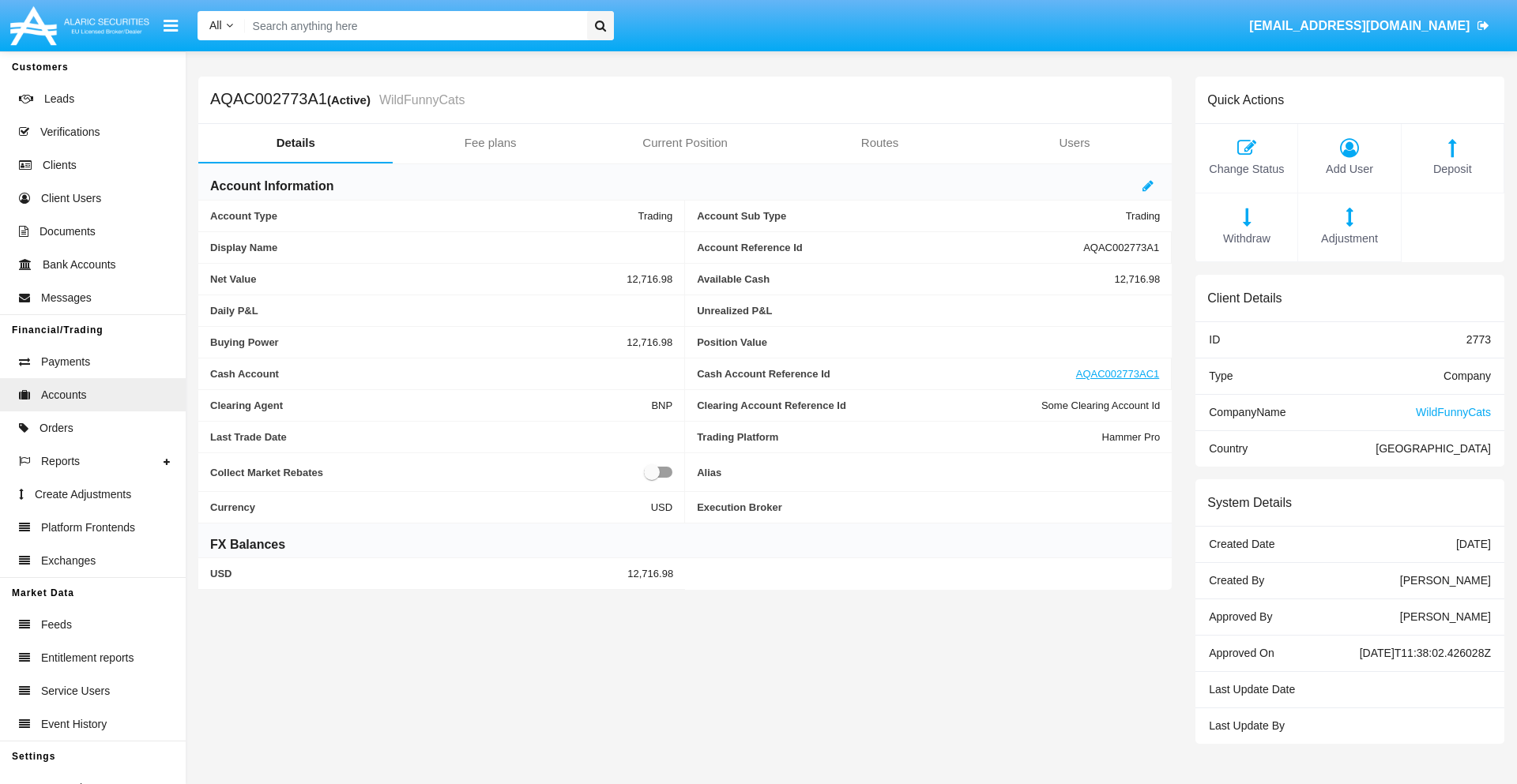
click at [1452, 169] on span "Deposit" at bounding box center [1452, 170] width 86 height 17
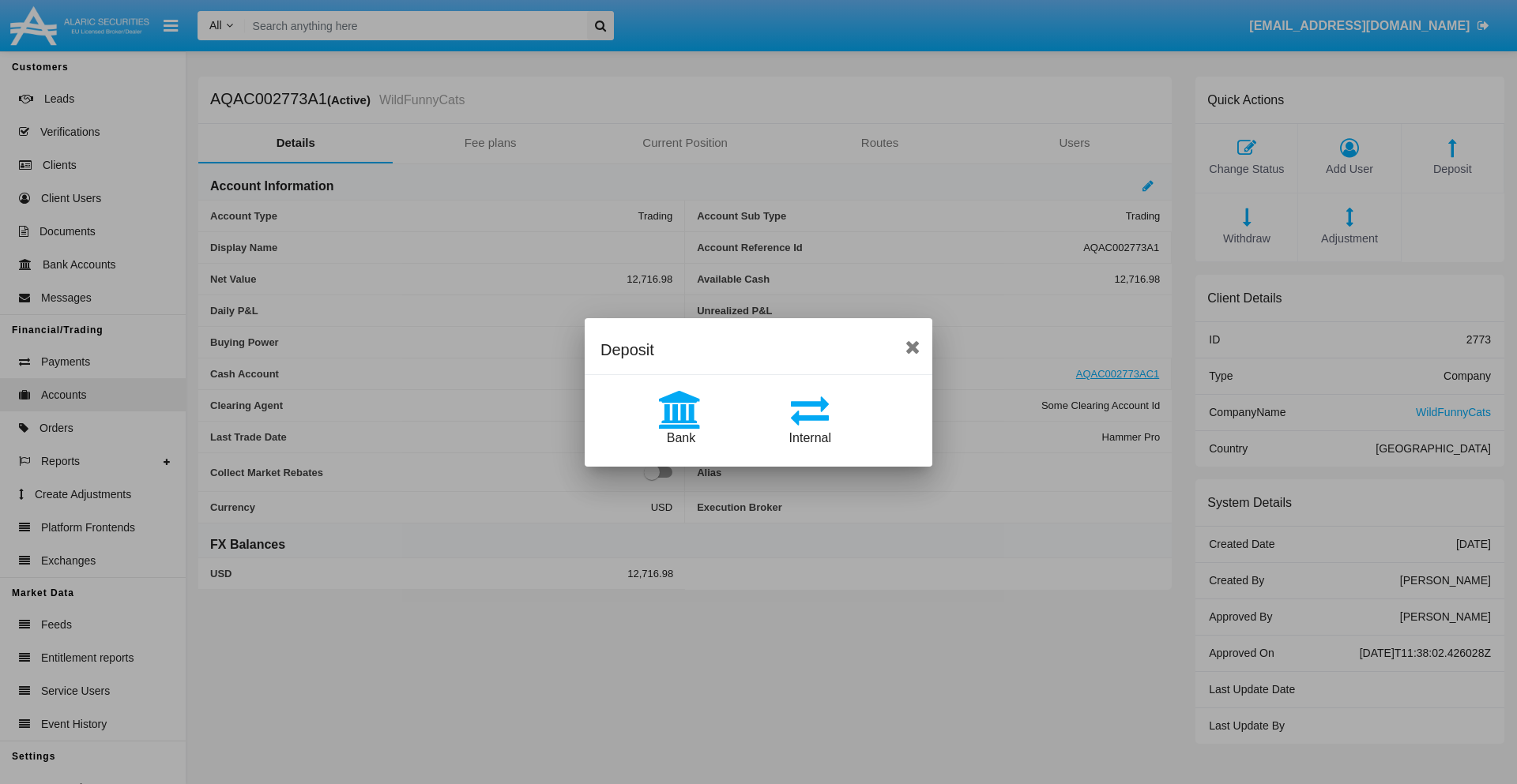
click at [809, 437] on span "Internal" at bounding box center [810, 438] width 42 height 14
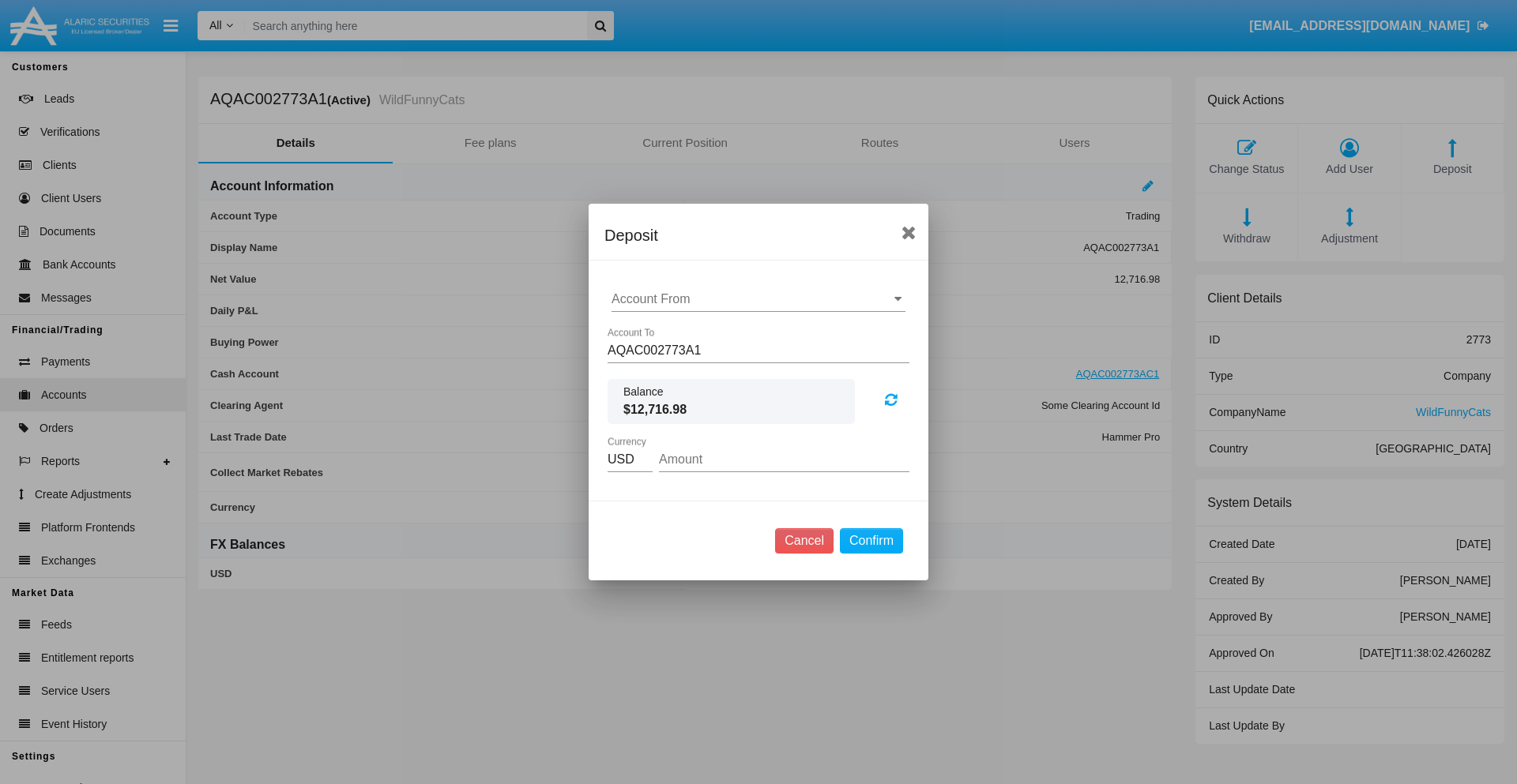
click at [758, 299] on input "Account From" at bounding box center [758, 299] width 294 height 15
click at [678, 368] on span "AQAC002773AC1" at bounding box center [678, 368] width 102 height 14
type input "AQAC002773AC1"
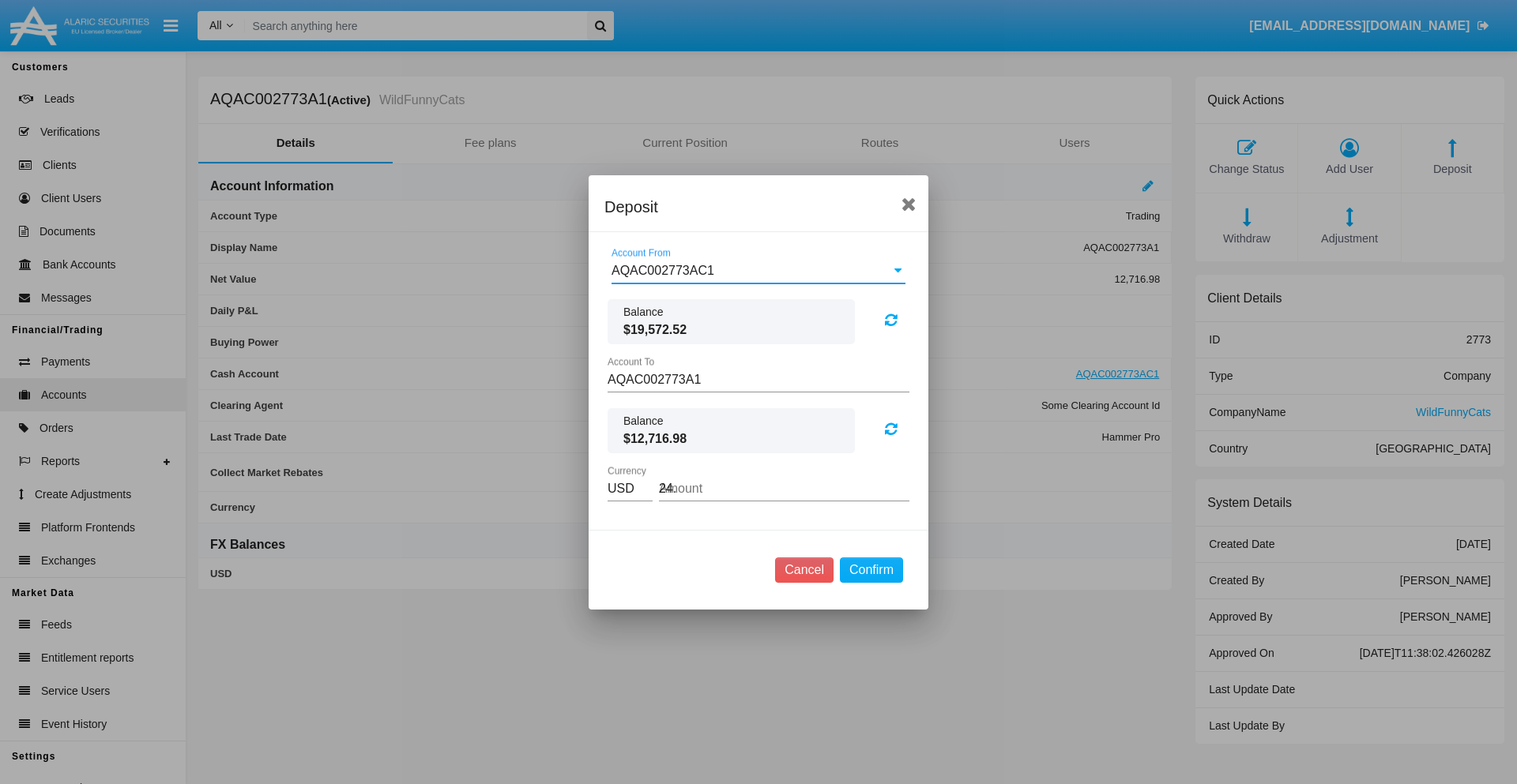
type input "24.4"
click at [870, 569] on button "Confirm" at bounding box center [870, 570] width 63 height 25
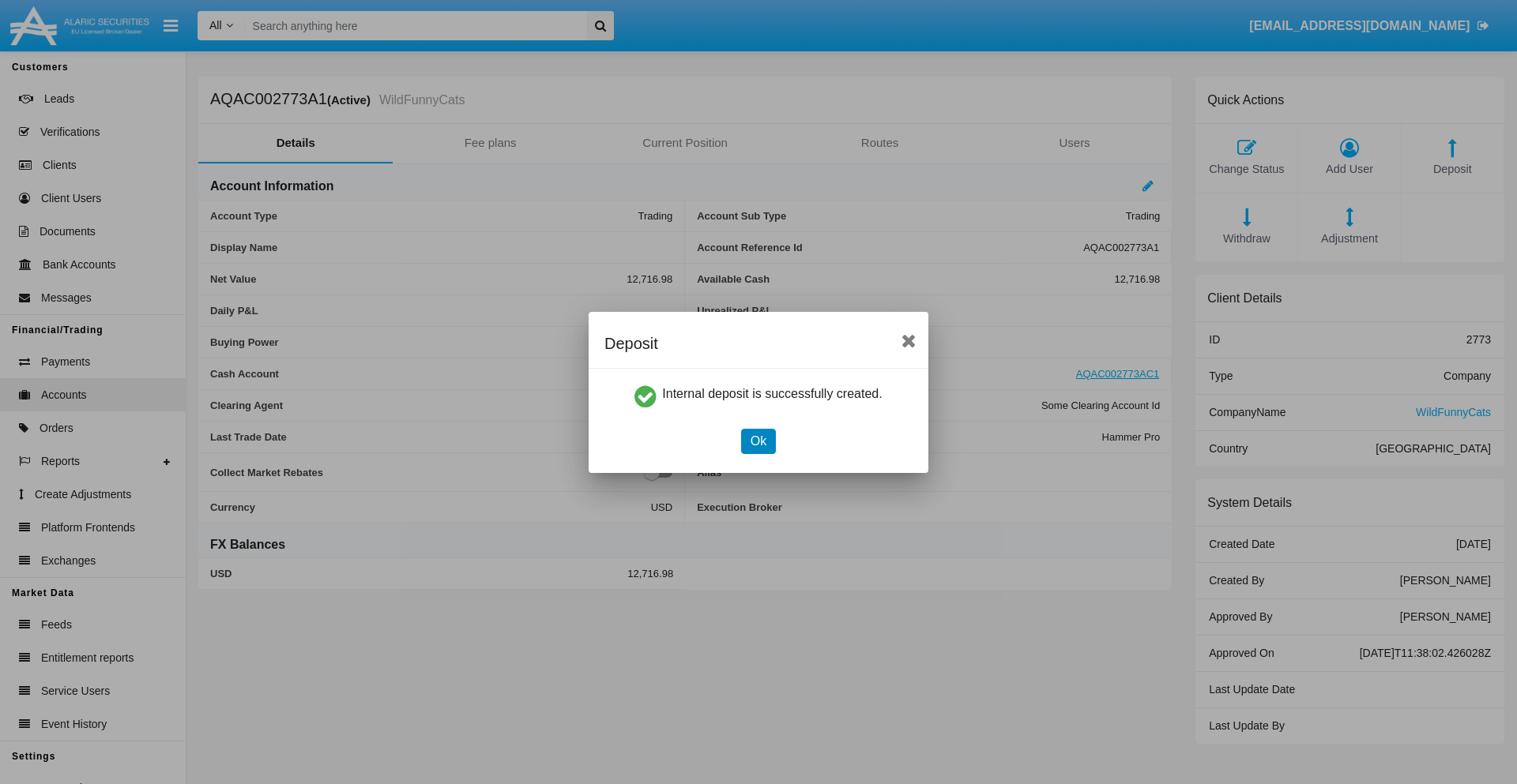
click at [758, 441] on button "Ok" at bounding box center [758, 441] width 34 height 25
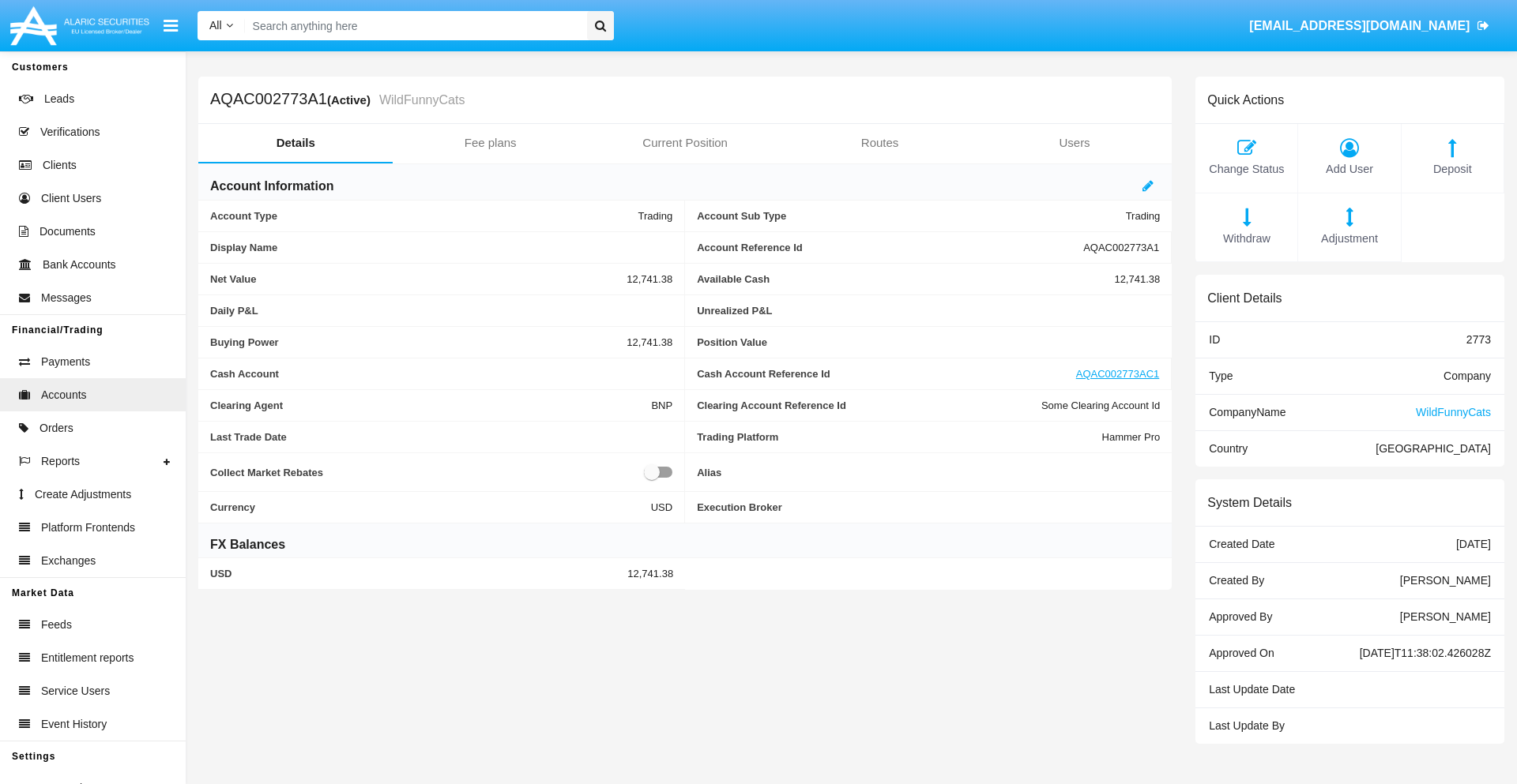
click at [1246, 238] on span "Withdraw" at bounding box center [1246, 239] width 86 height 17
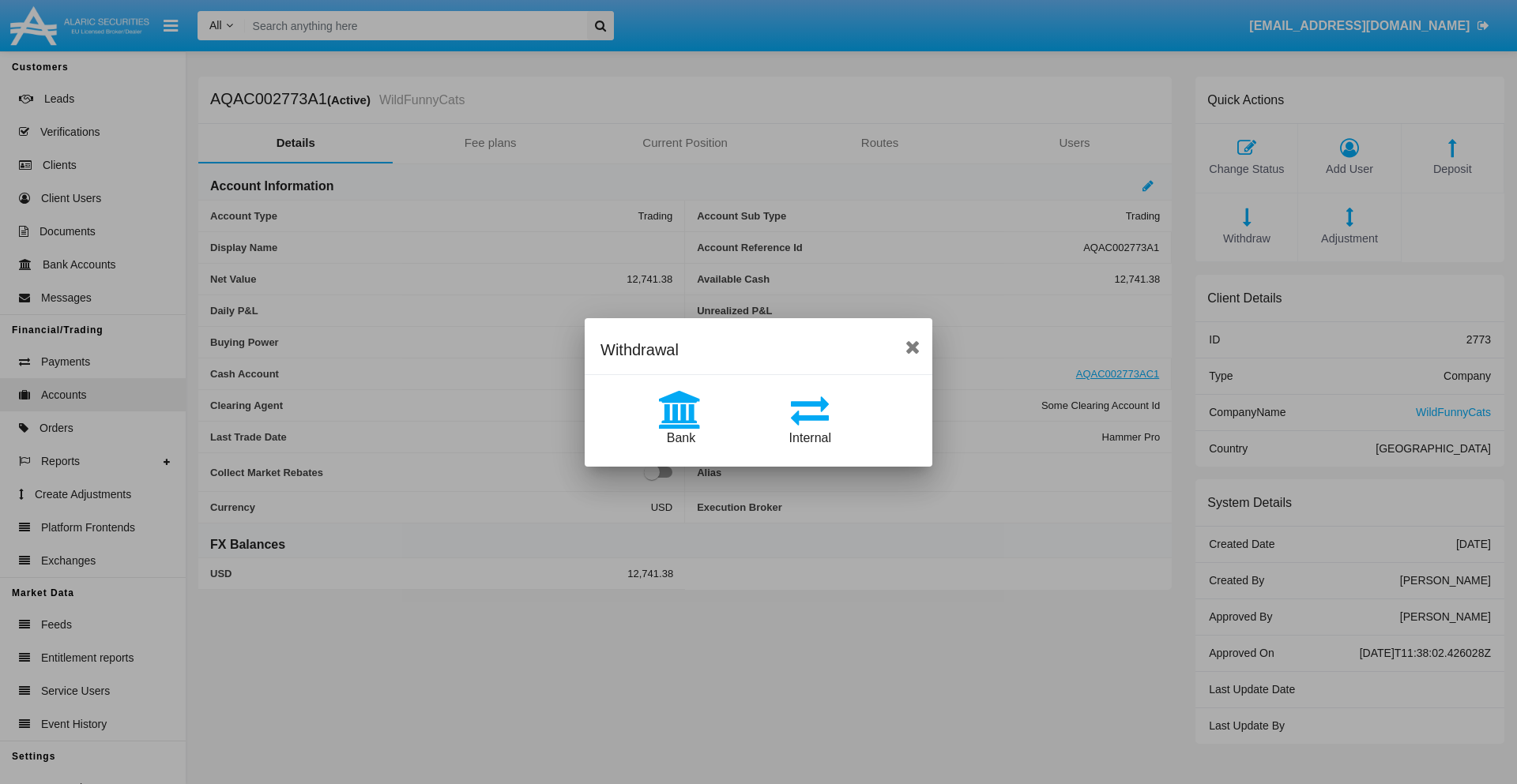
click at [809, 437] on span "Internal" at bounding box center [810, 438] width 42 height 14
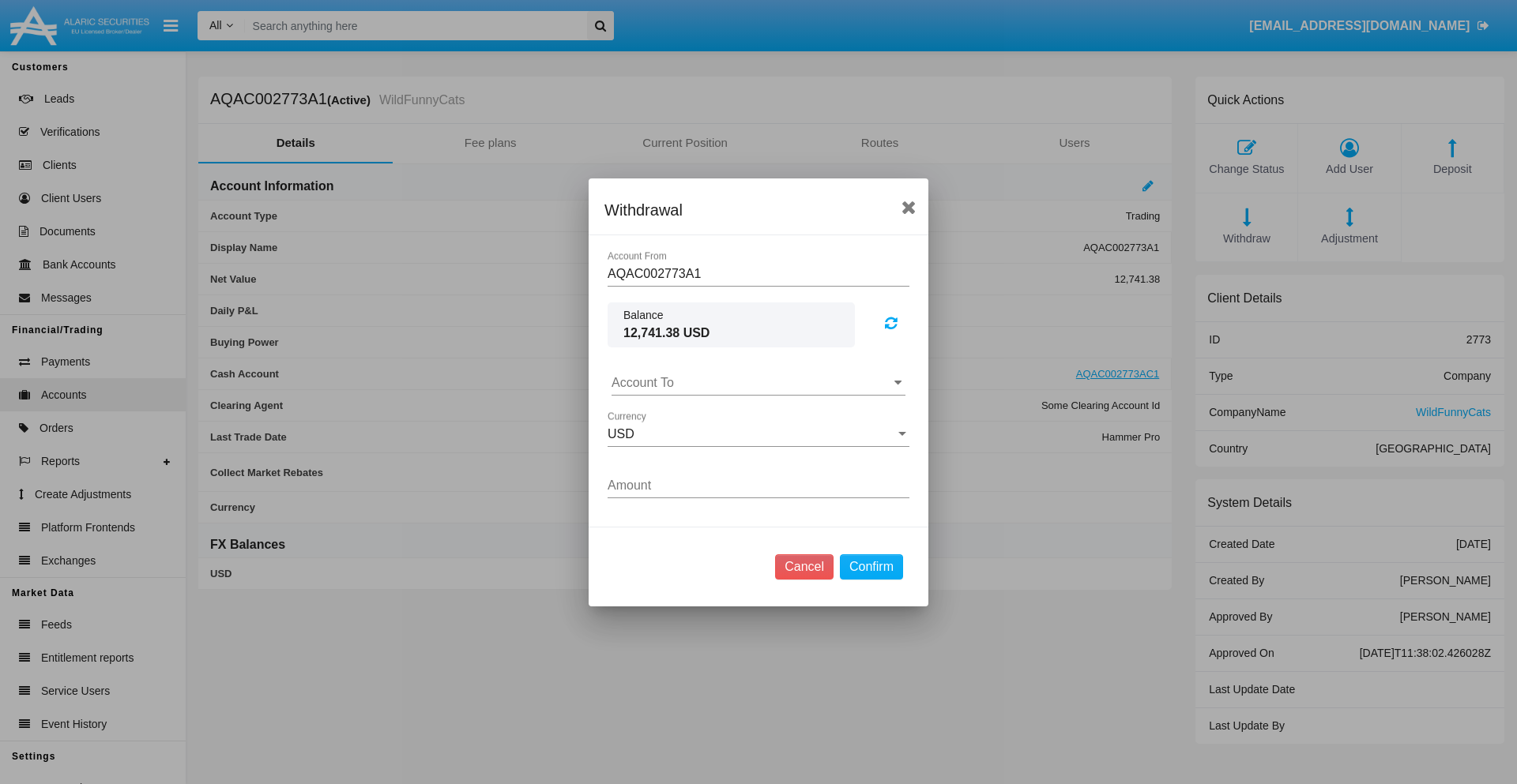
click at [758, 382] on input "Account To" at bounding box center [758, 383] width 294 height 15
click at [678, 452] on span "AQAC002773AC1" at bounding box center [678, 452] width 102 height 14
type input "AQAC002773AC1"
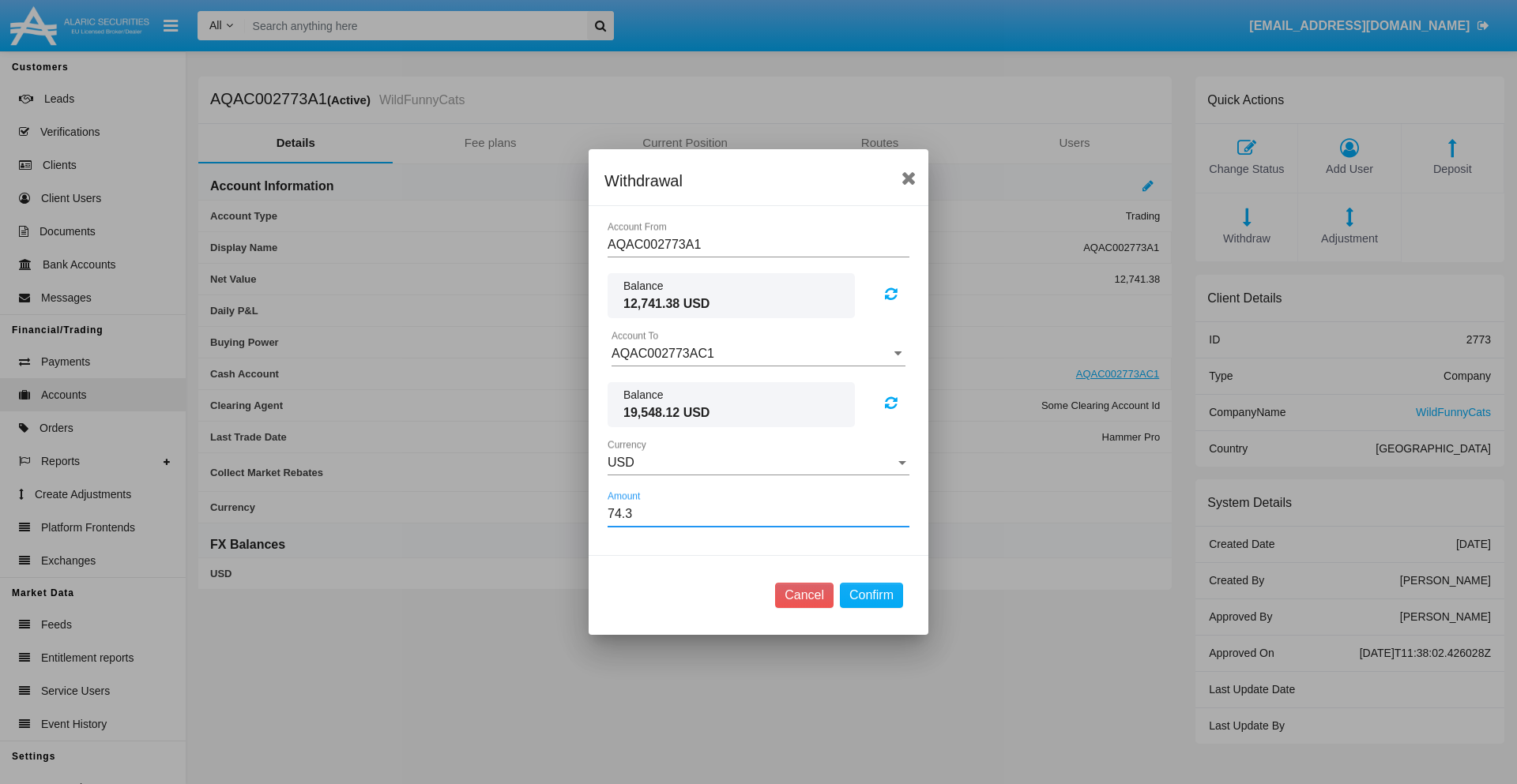
type input "74.31"
click at [870, 596] on button "Confirm" at bounding box center [870, 595] width 63 height 25
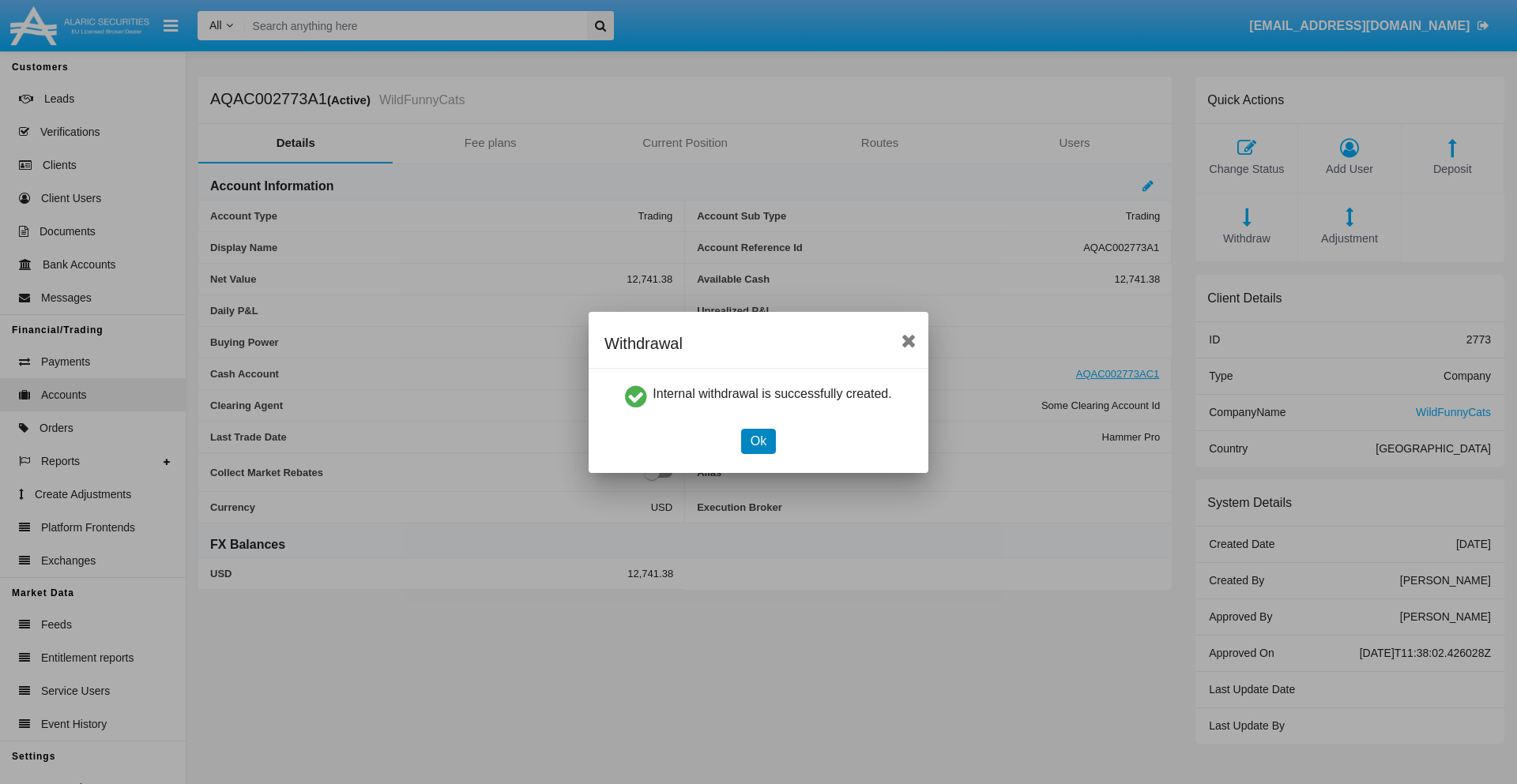
click at [758, 441] on button "Ok" at bounding box center [758, 441] width 34 height 25
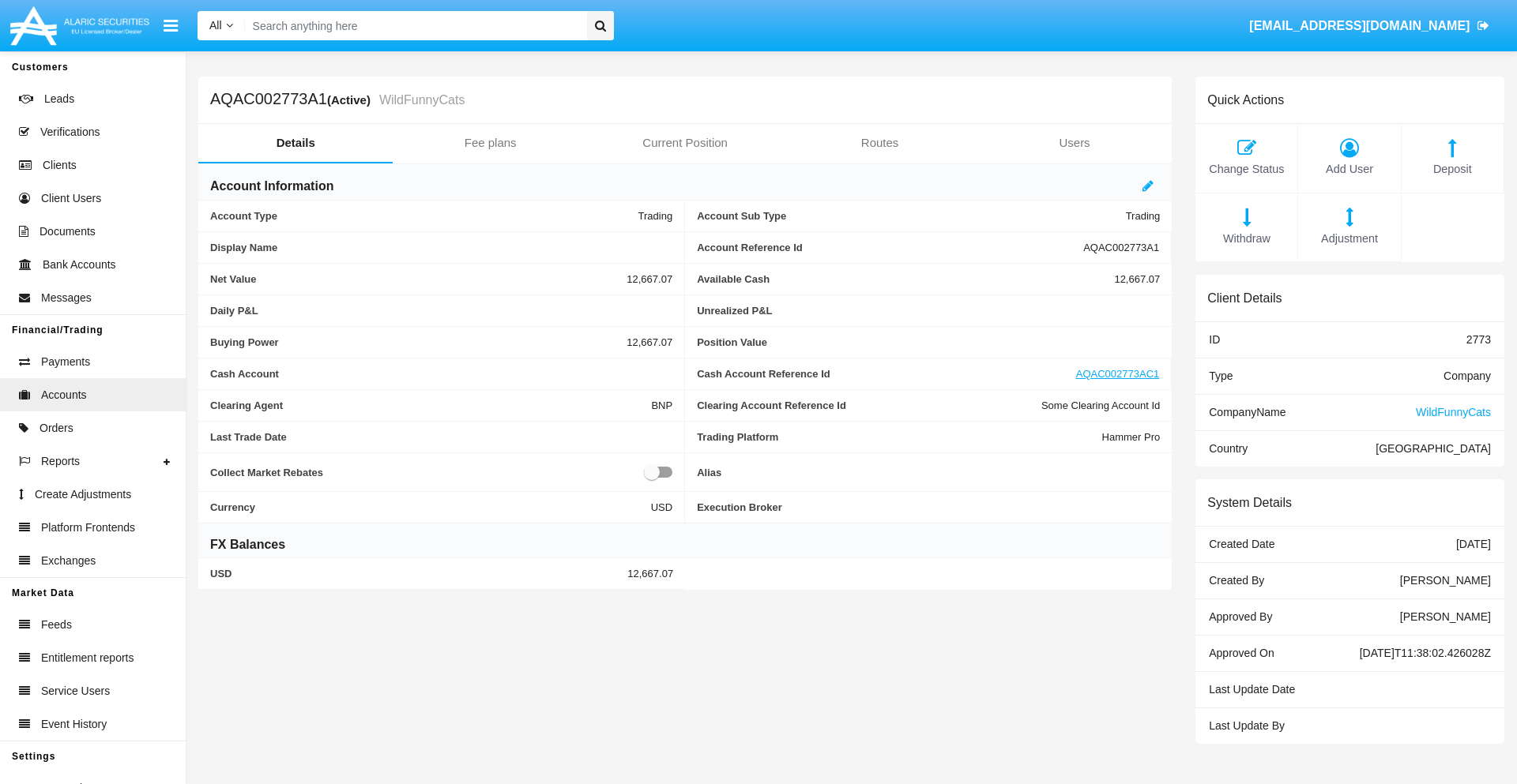
click at [1246, 238] on span "Withdraw" at bounding box center [1246, 239] width 86 height 17
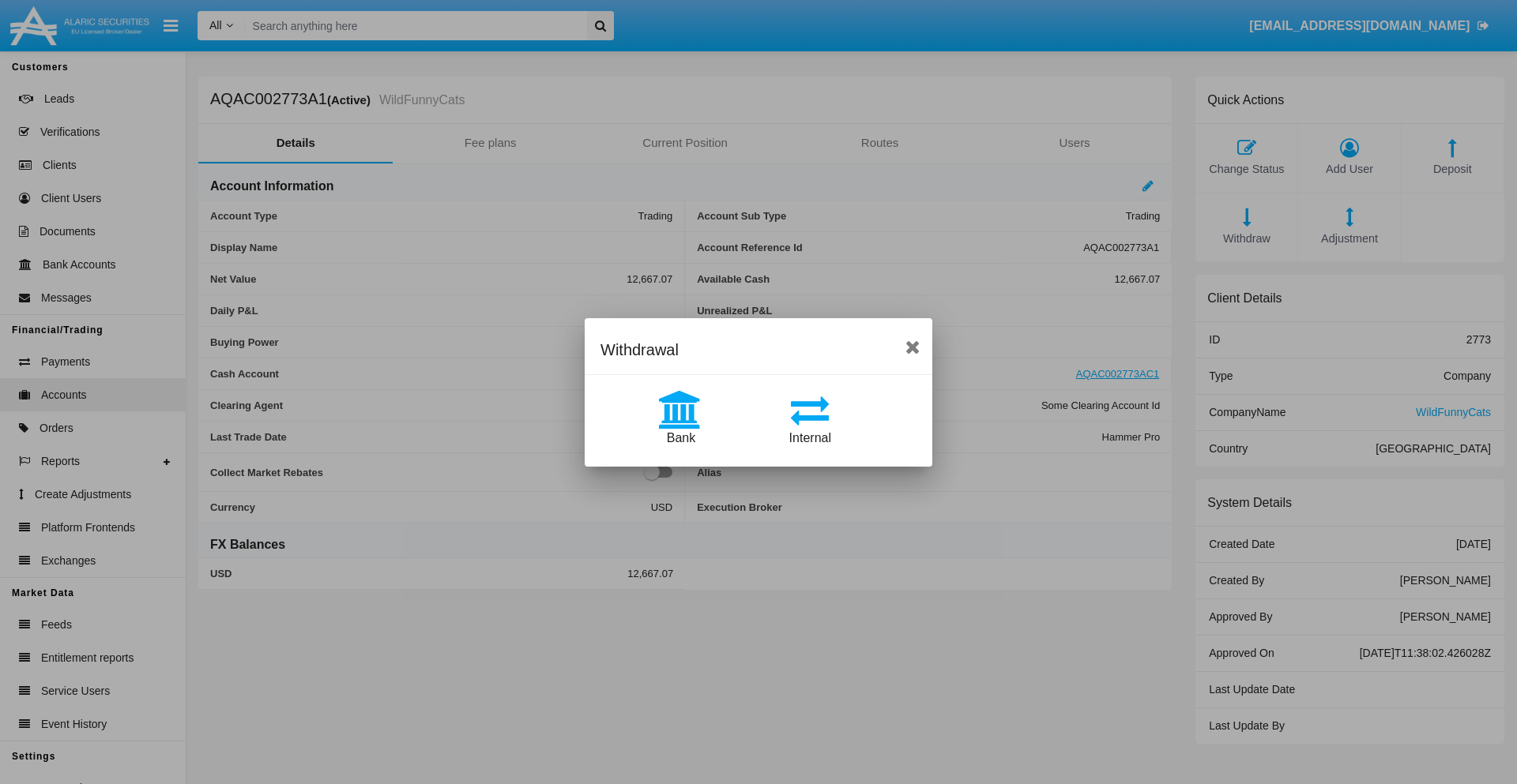
click at [680, 437] on span "Bank" at bounding box center [680, 438] width 28 height 14
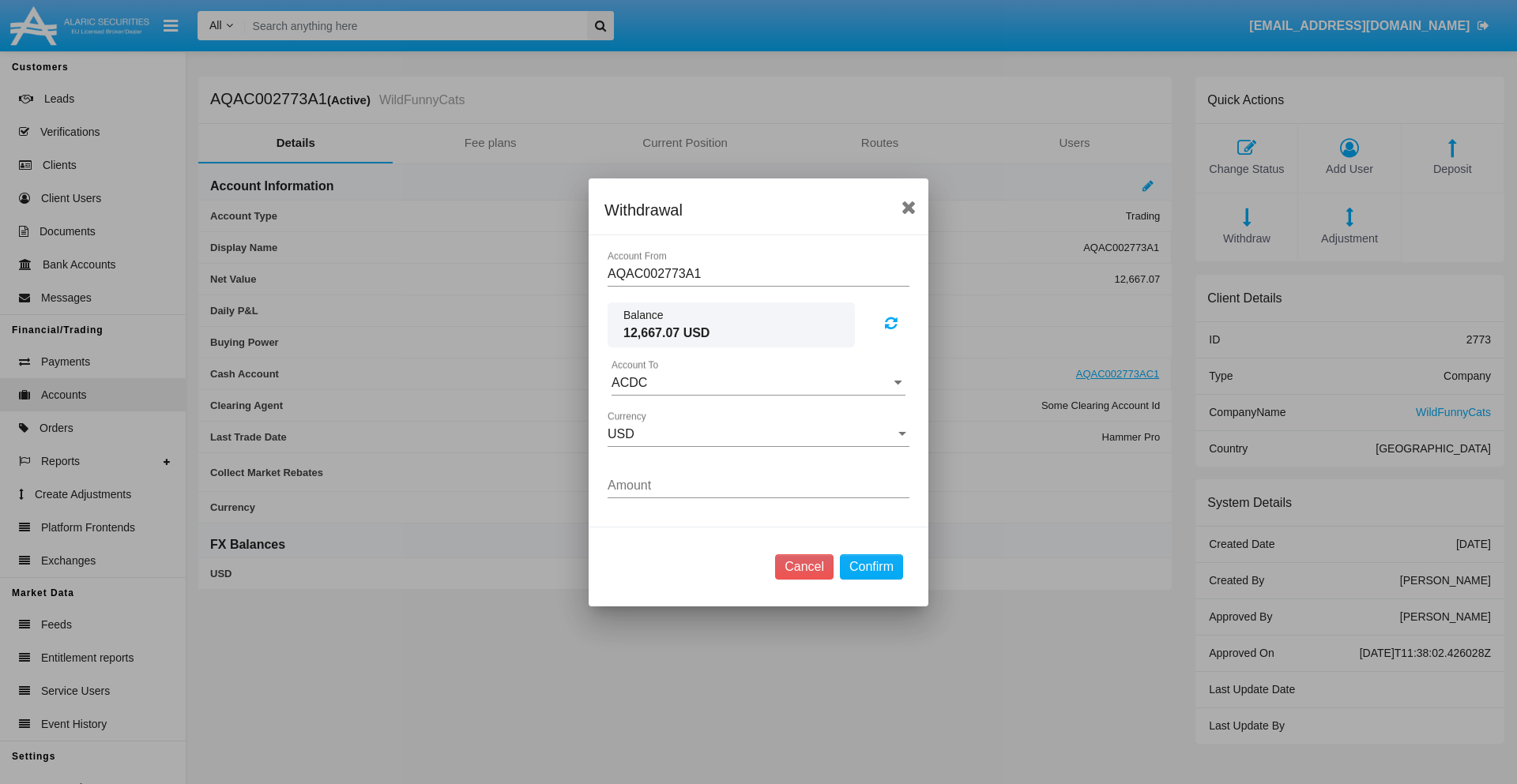
click at [758, 382] on input "ACDC" at bounding box center [758, 383] width 294 height 15
click at [646, 414] on span "ACDC" at bounding box center [645, 414] width 35 height 14
type input "ACDC"
type input "22.1"
click at [870, 566] on button "Confirm" at bounding box center [870, 566] width 63 height 25
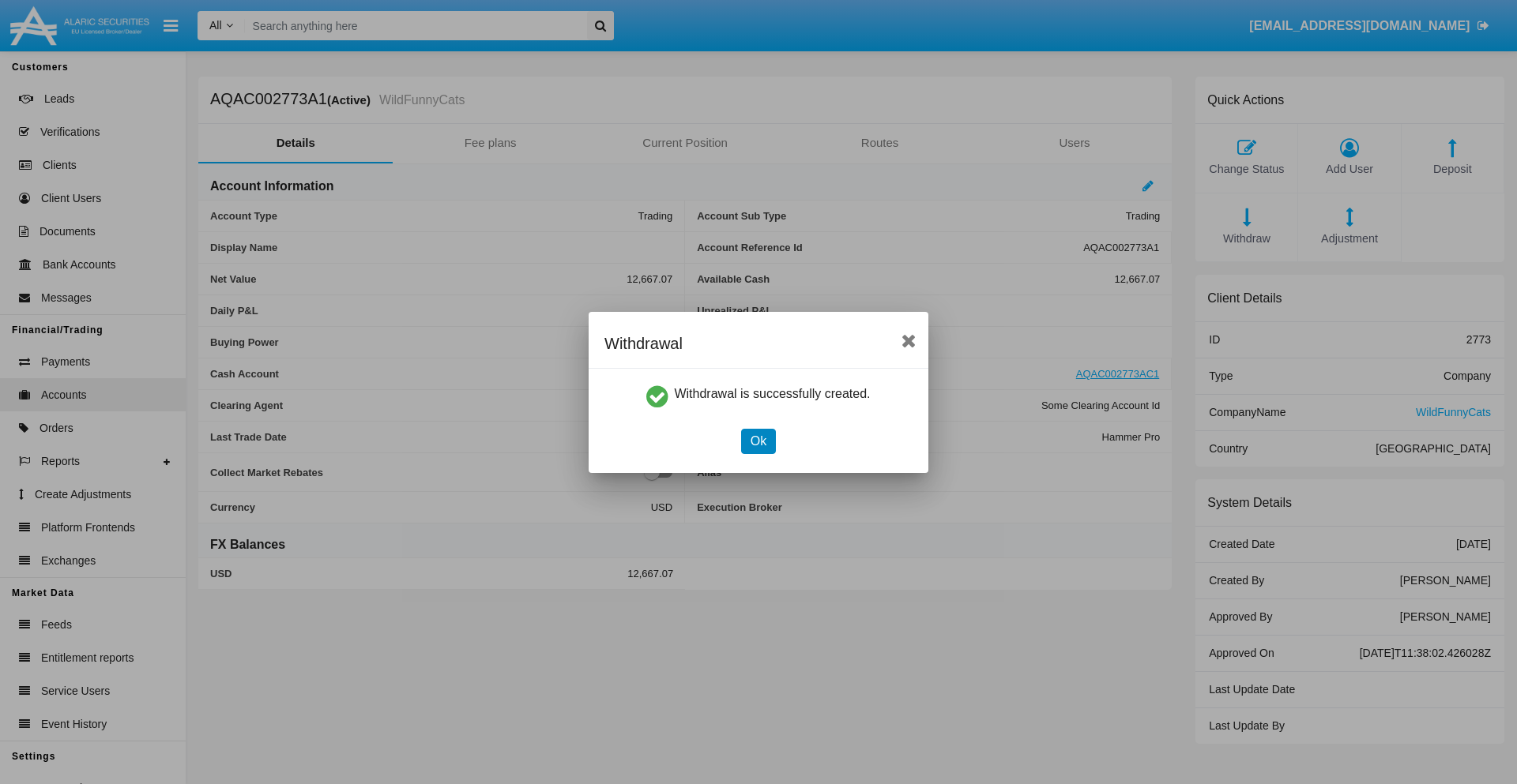
click at [758, 441] on button "Ok" at bounding box center [758, 441] width 34 height 25
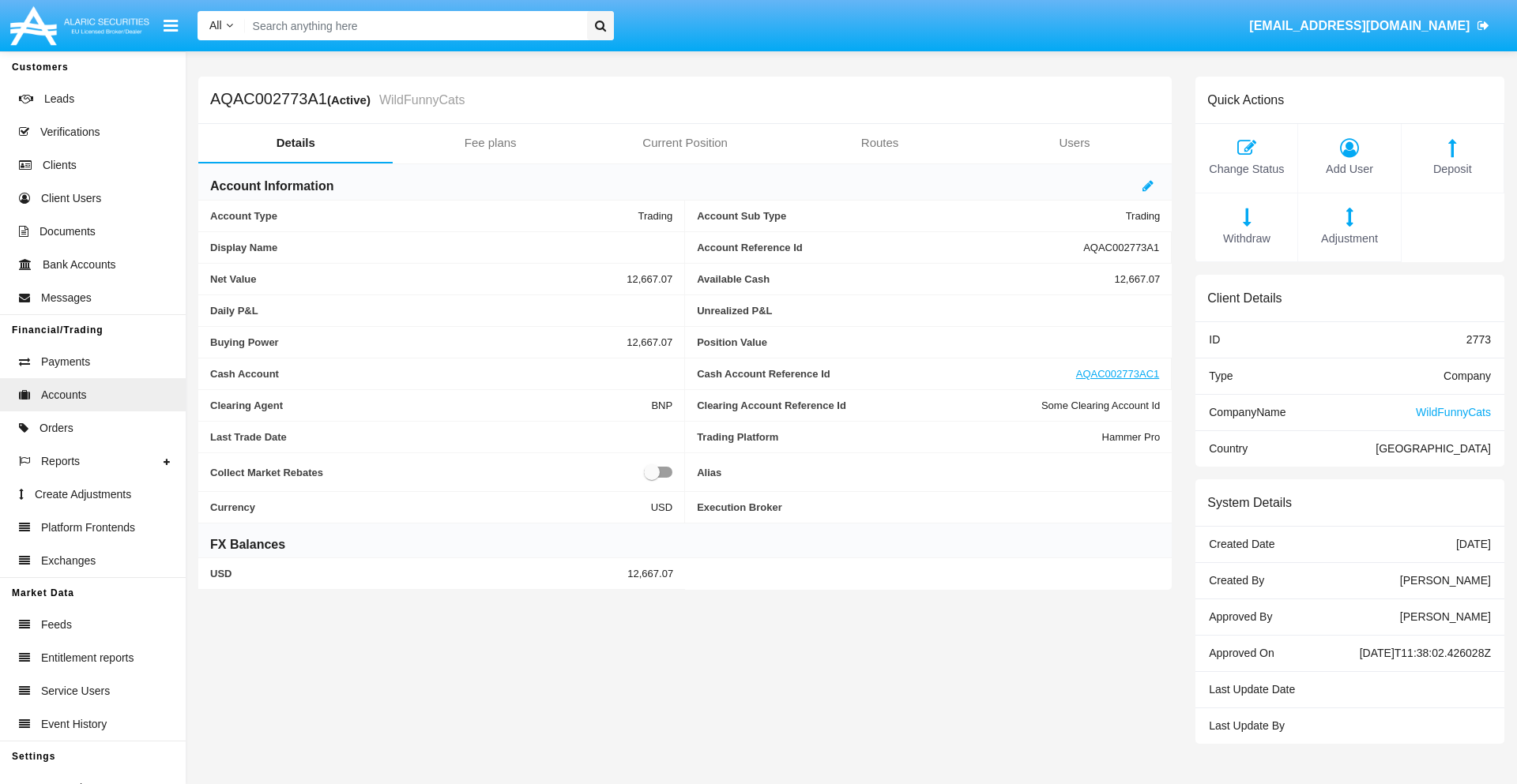
click at [1349, 238] on span "Adjustment" at bounding box center [1349, 239] width 86 height 17
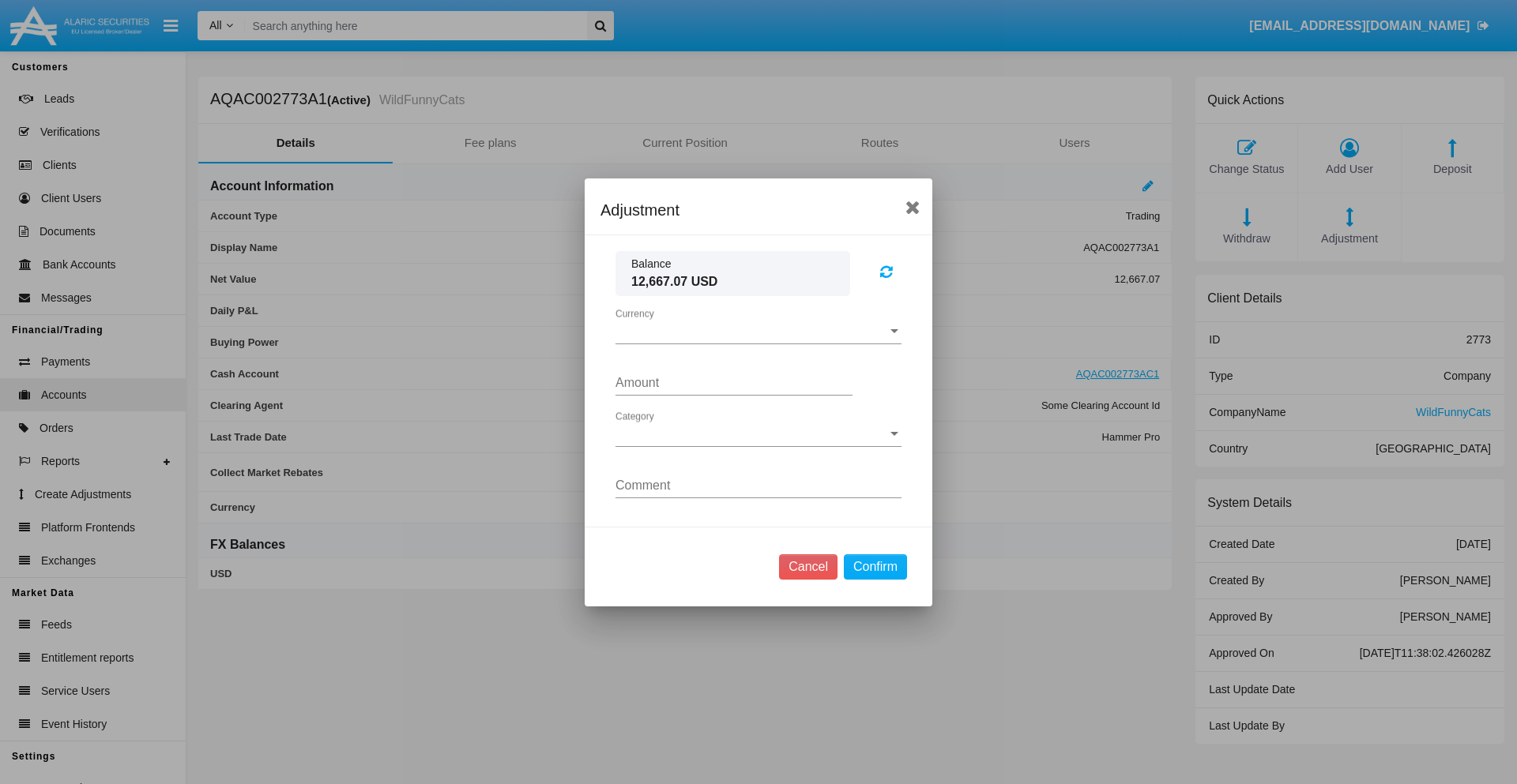
click at [758, 330] on span "Currency" at bounding box center [752, 331] width 272 height 15
click at [758, 343] on span "USD" at bounding box center [758, 343] width 286 height 38
click at [758, 434] on span "Category" at bounding box center [752, 434] width 272 height 15
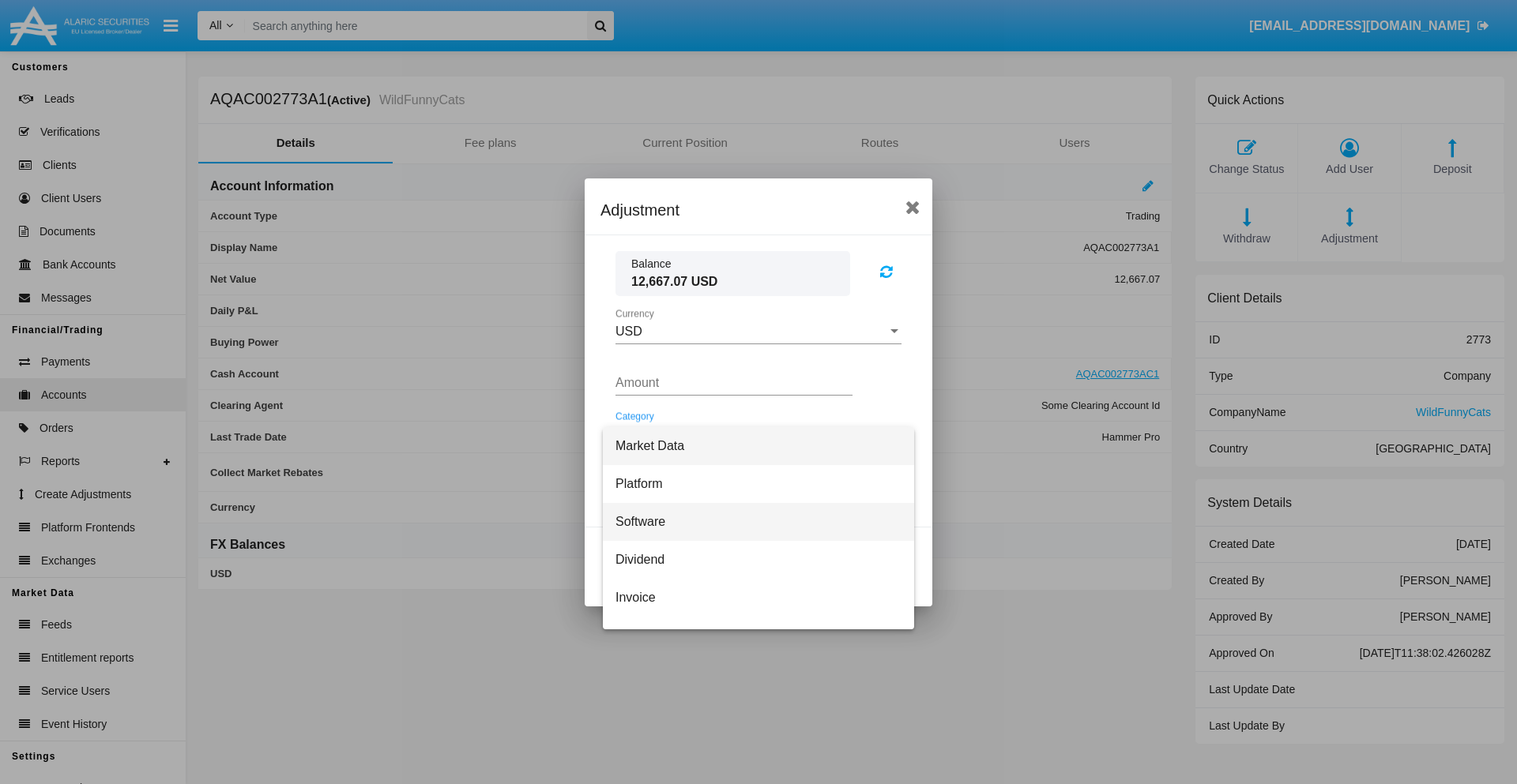
click at [752, 522] on span "Software" at bounding box center [758, 522] width 286 height 38
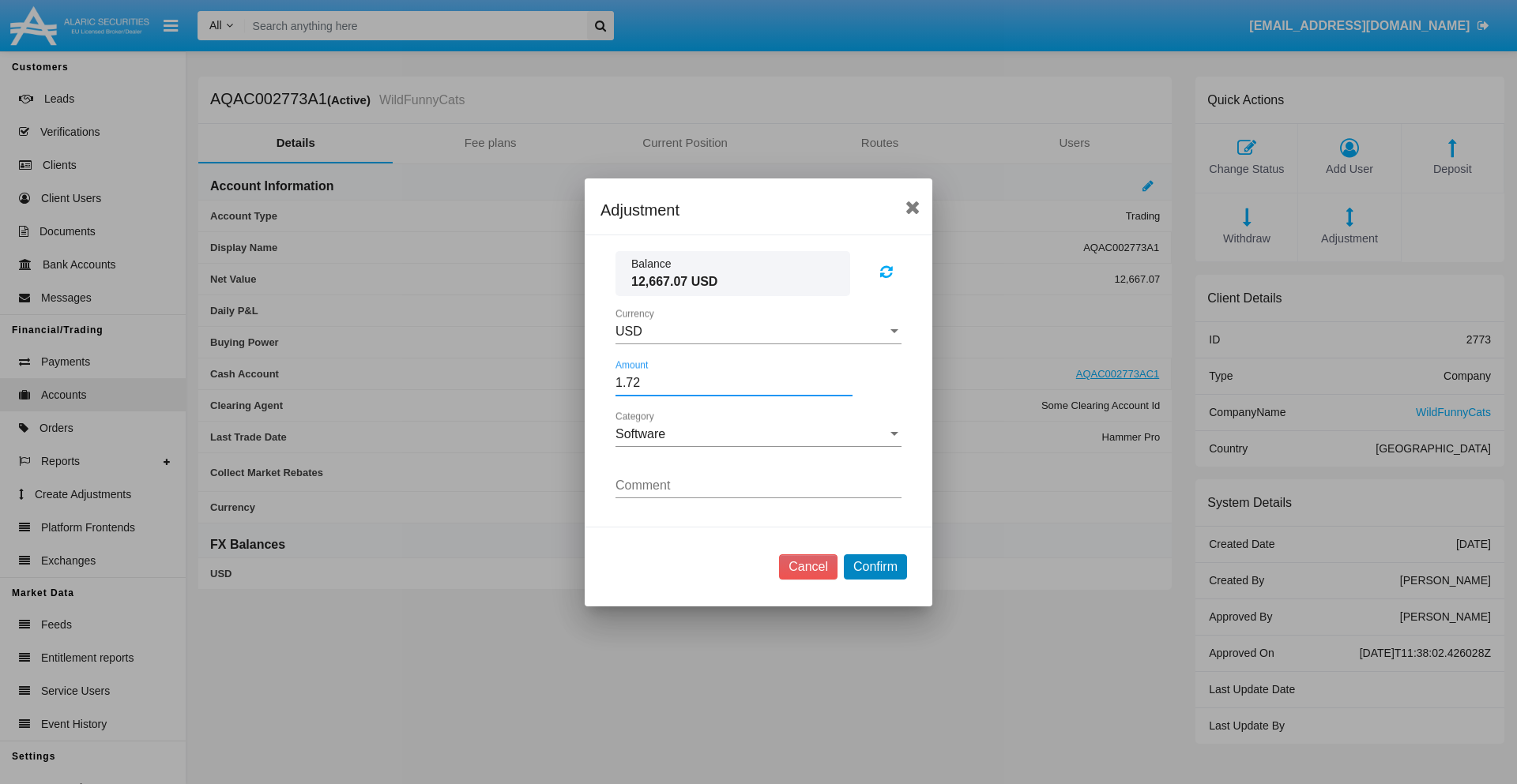
click at [875, 566] on button "Confirm" at bounding box center [875, 566] width 63 height 25
type input "1.7200"
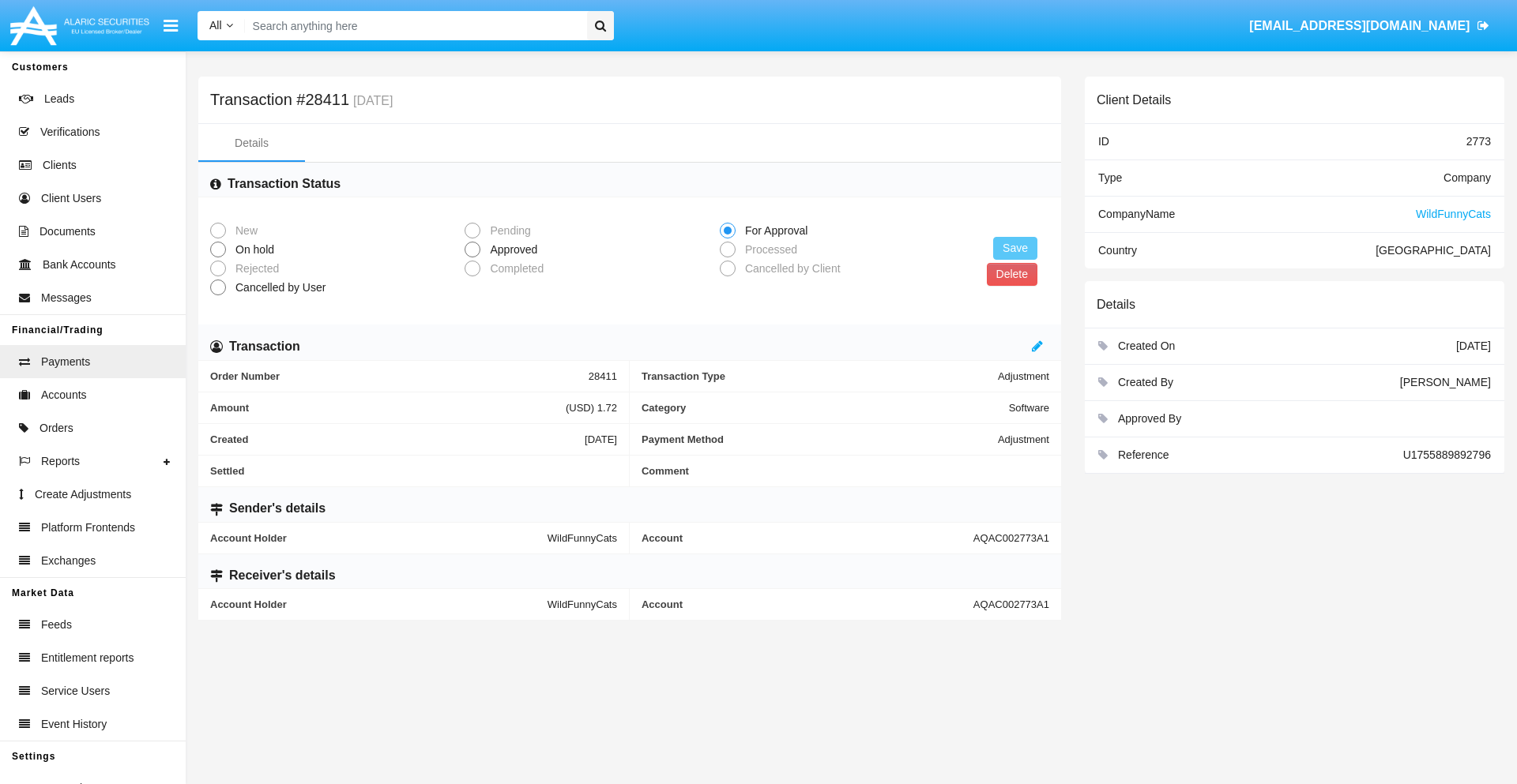
click at [511, 250] on span "Approved" at bounding box center [511, 250] width 61 height 16
click at [473, 257] on input "Approved" at bounding box center [472, 257] width 1 height 1
radio input "true"
click at [1015, 248] on button "Save" at bounding box center [1014, 248] width 44 height 23
click at [1011, 274] on button "Delete" at bounding box center [1012, 275] width 51 height 23
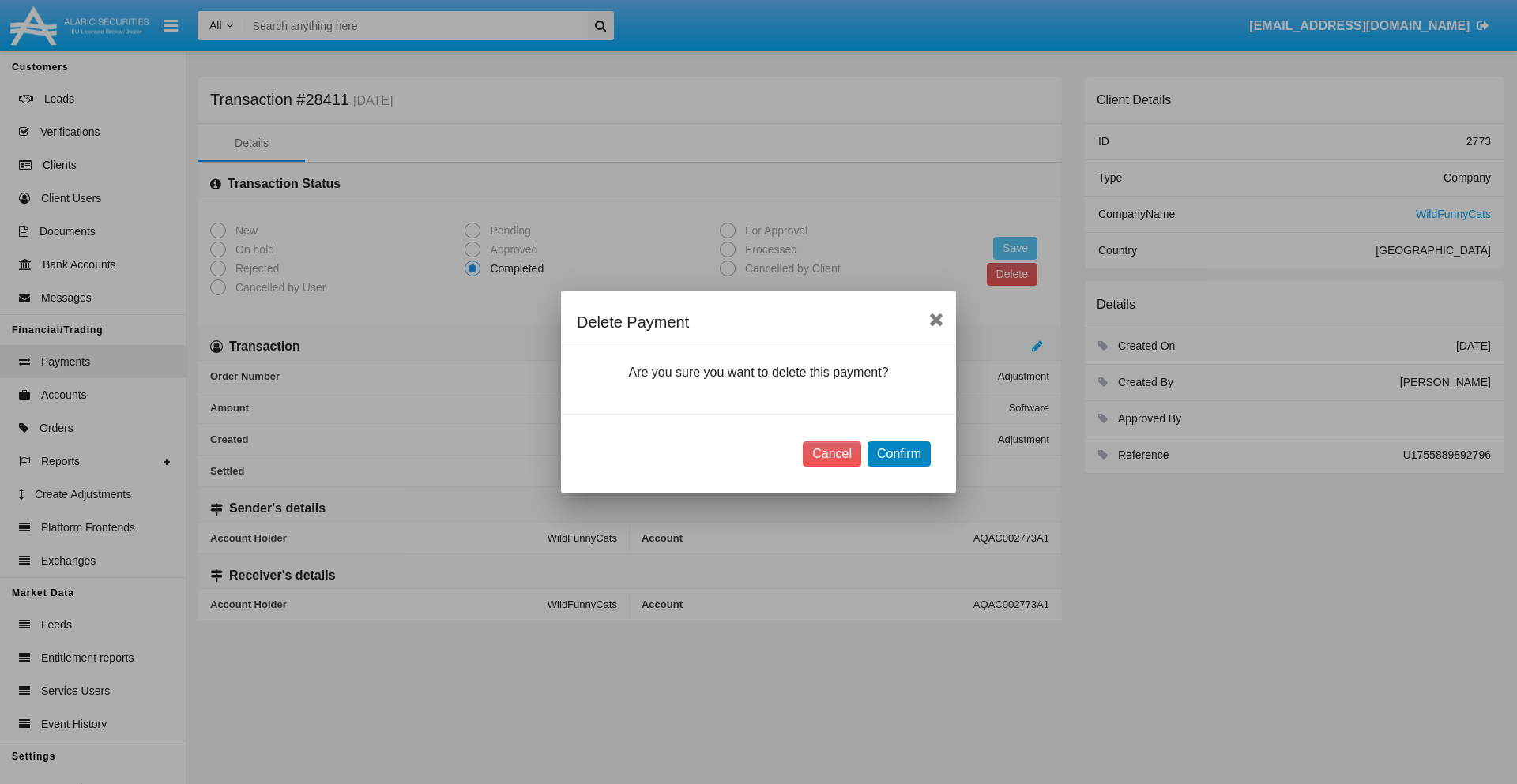
click at [898, 454] on button "Confirm" at bounding box center [898, 454] width 63 height 25
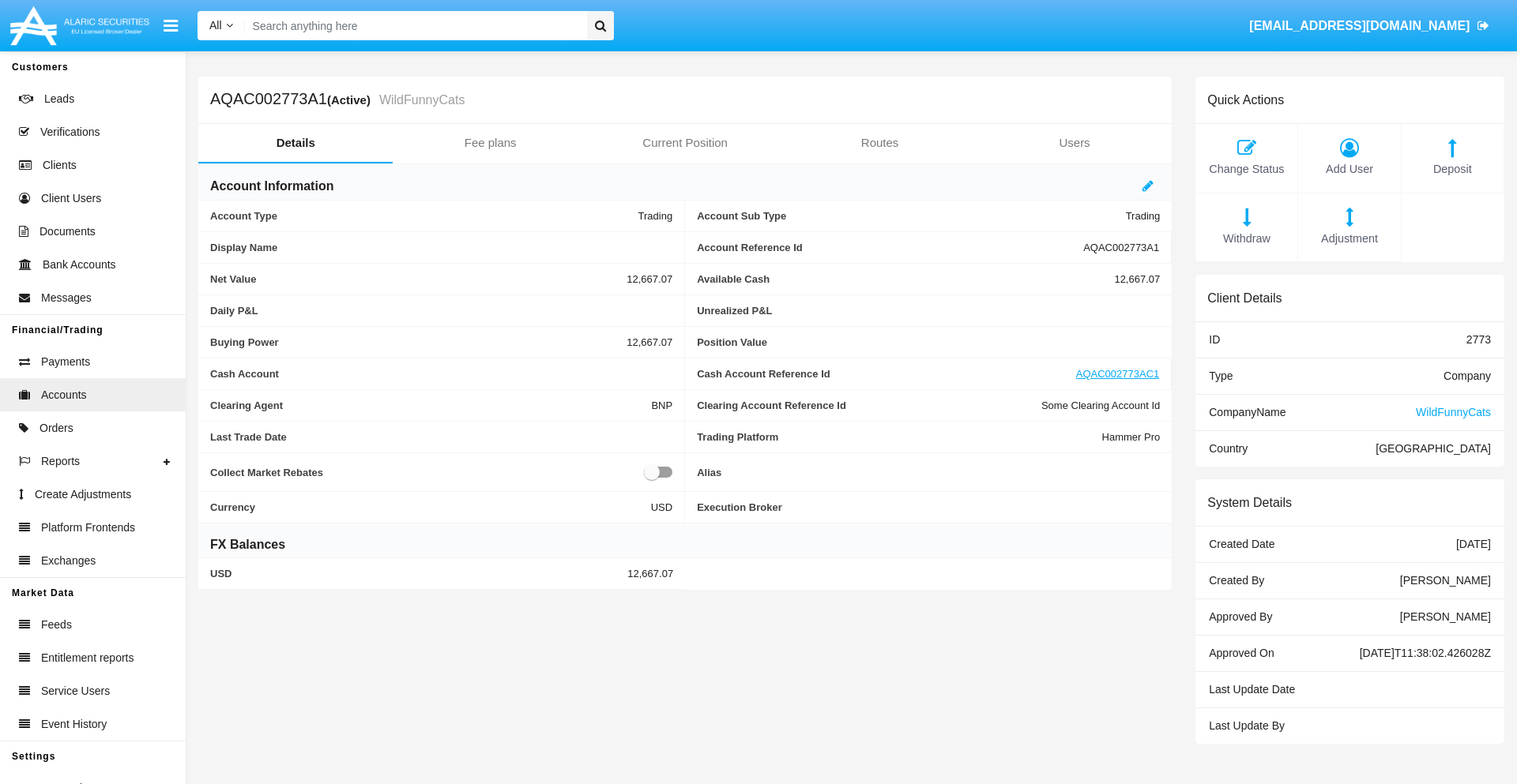
click at [1452, 169] on span "Deposit" at bounding box center [1452, 170] width 86 height 17
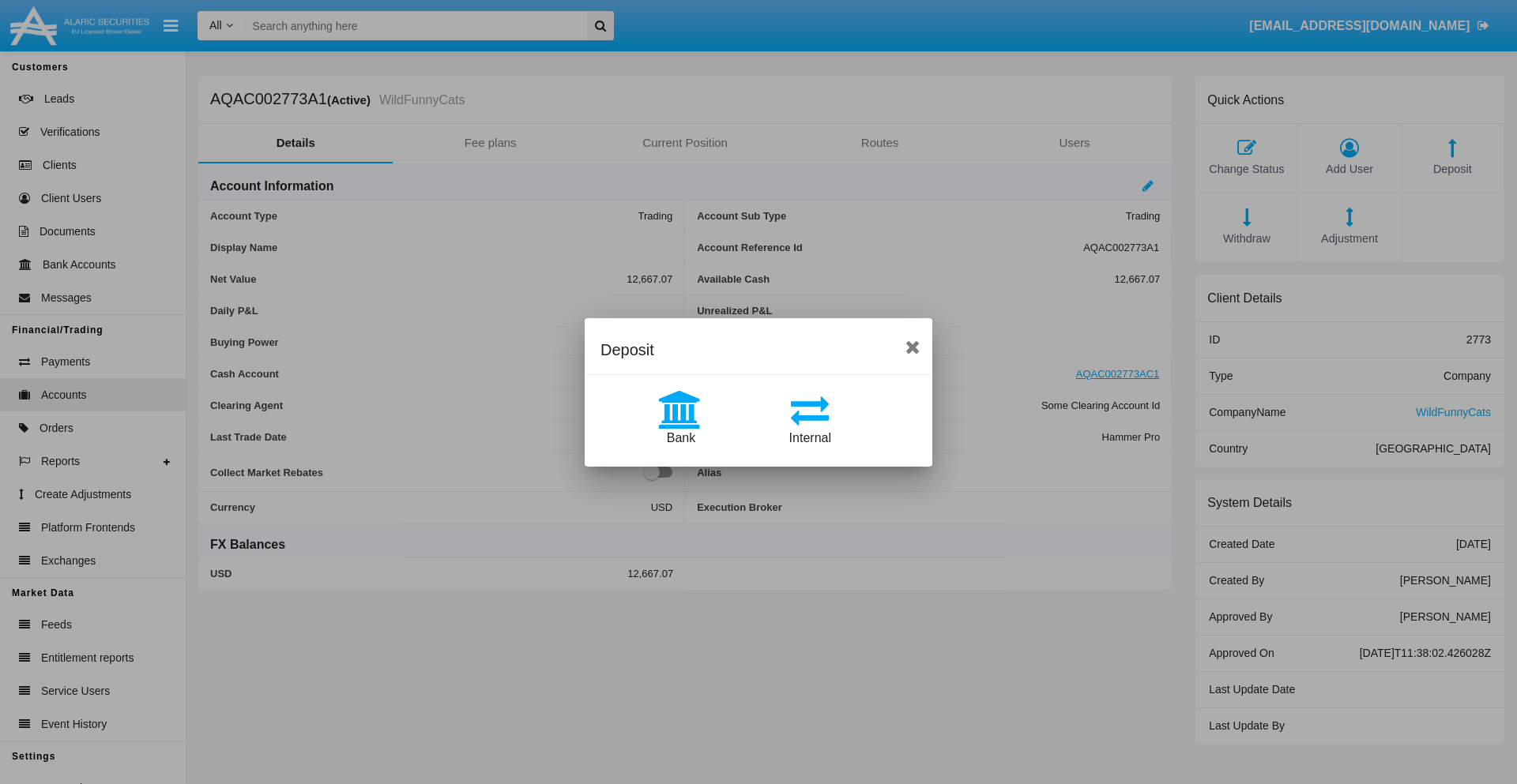
click at [680, 437] on span "Bank" at bounding box center [680, 438] width 28 height 14
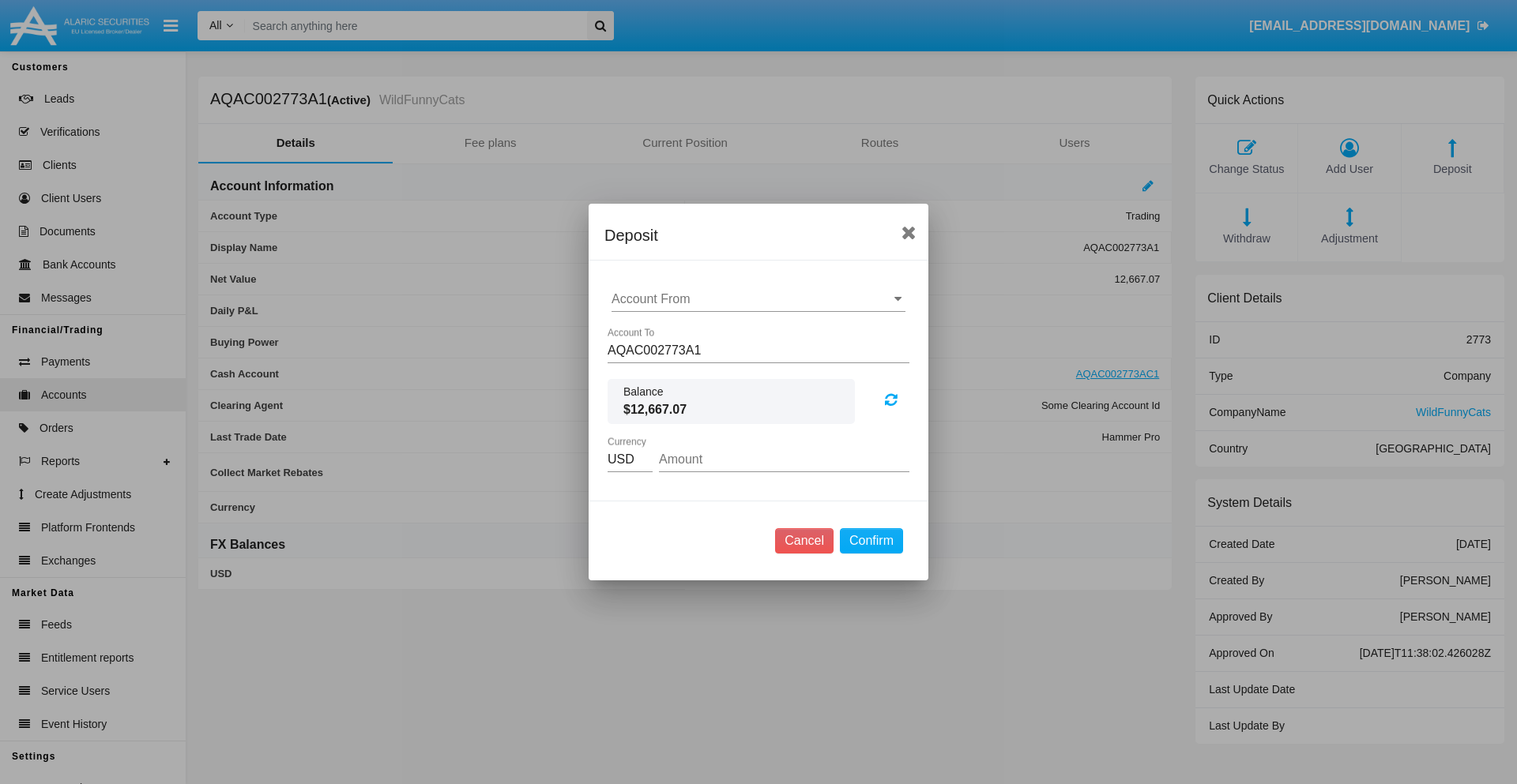
click at [758, 299] on input "Account From" at bounding box center [758, 299] width 294 height 15
click at [646, 330] on span "ACDC" at bounding box center [645, 330] width 35 height 14
type input "ACDC"
type input "16.41"
click at [870, 540] on button "Confirm" at bounding box center [870, 540] width 63 height 25
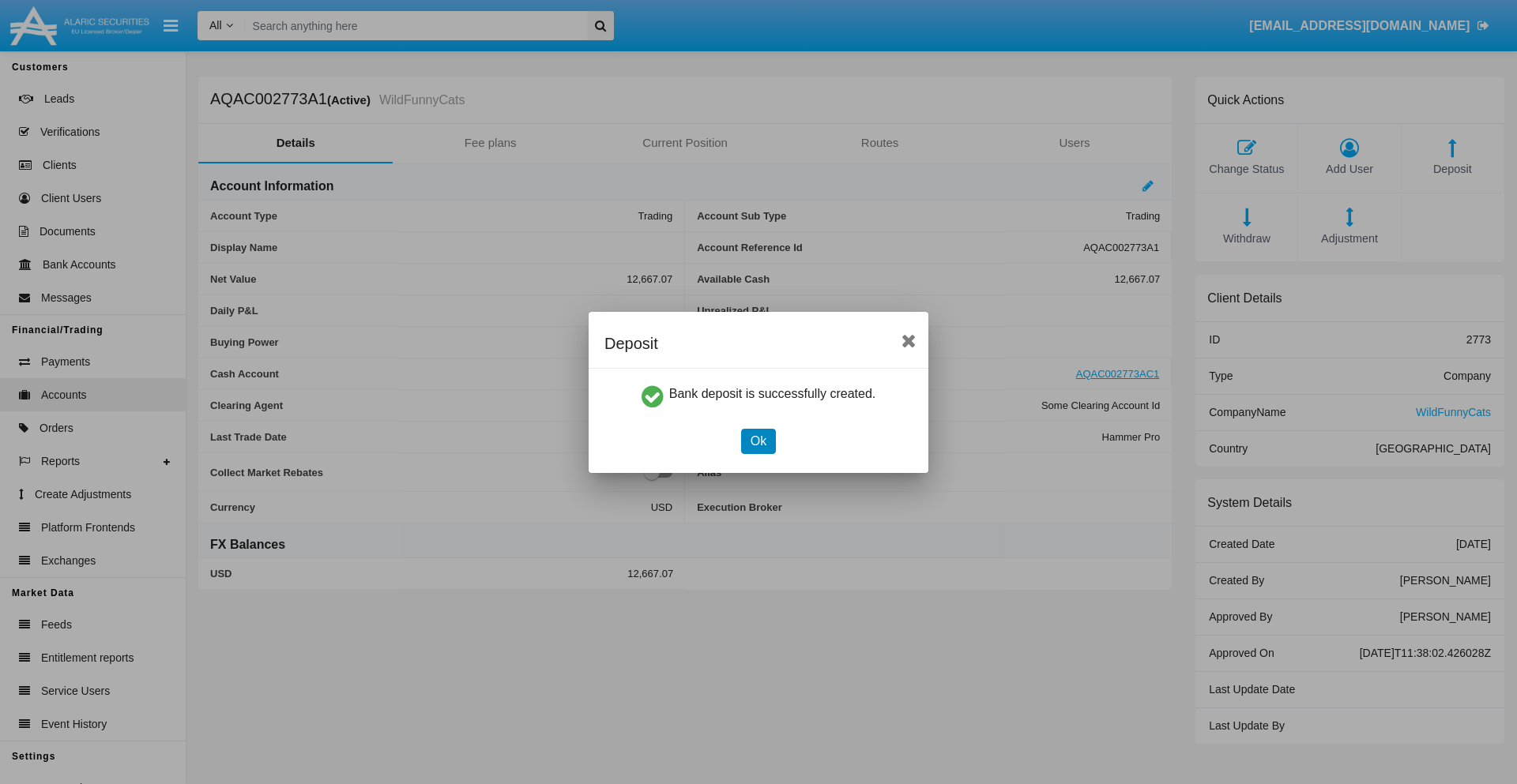
click at [758, 441] on button "Ok" at bounding box center [758, 441] width 34 height 25
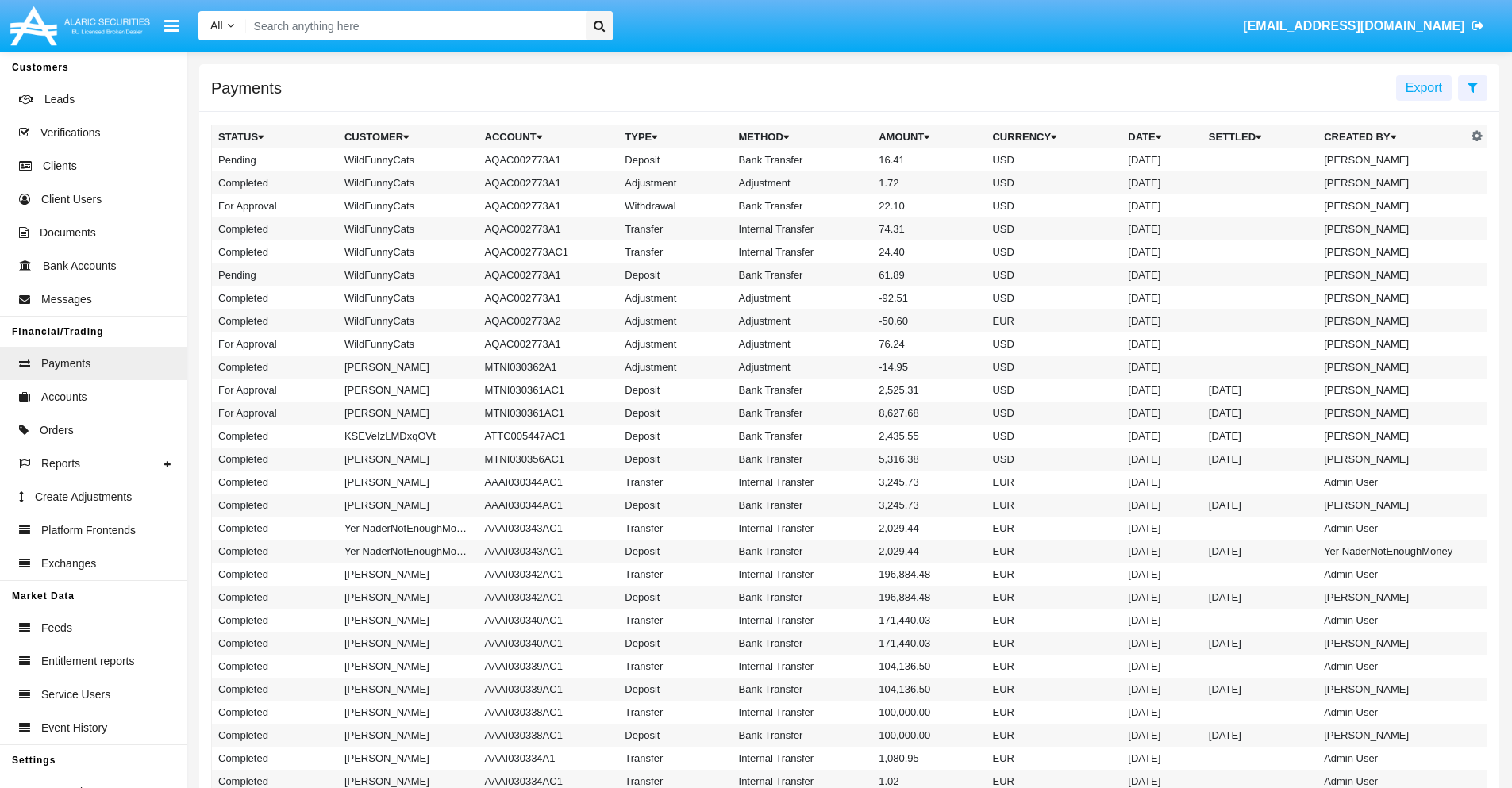
click at [849, 159] on td "Bank Transfer" at bounding box center [803, 160] width 140 height 23
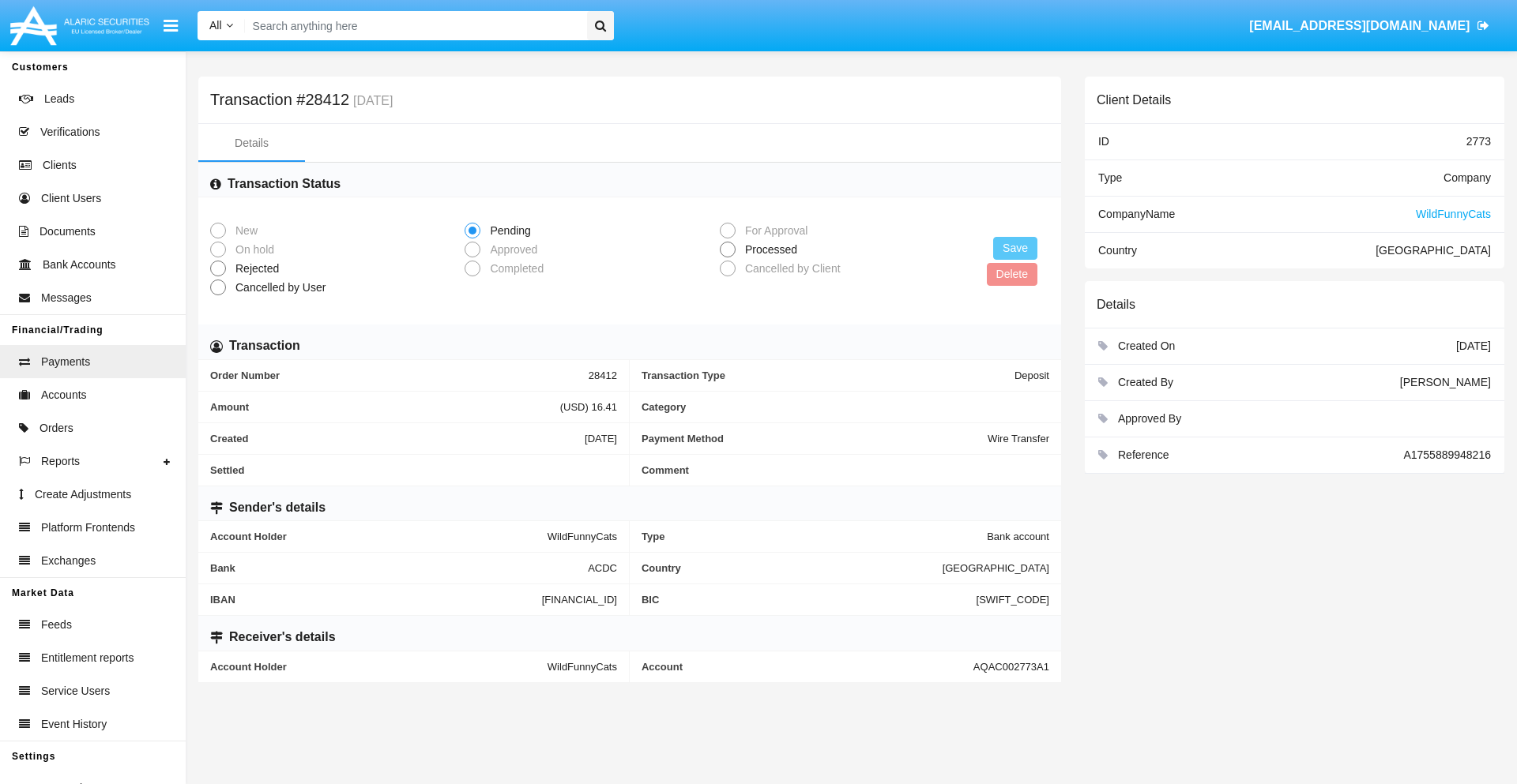
click at [768, 250] on span "Processed" at bounding box center [768, 250] width 65 height 16
click at [728, 257] on input "Processed" at bounding box center [727, 257] width 1 height 1
radio input "true"
click at [1015, 248] on button "Save" at bounding box center [1014, 248] width 44 height 23
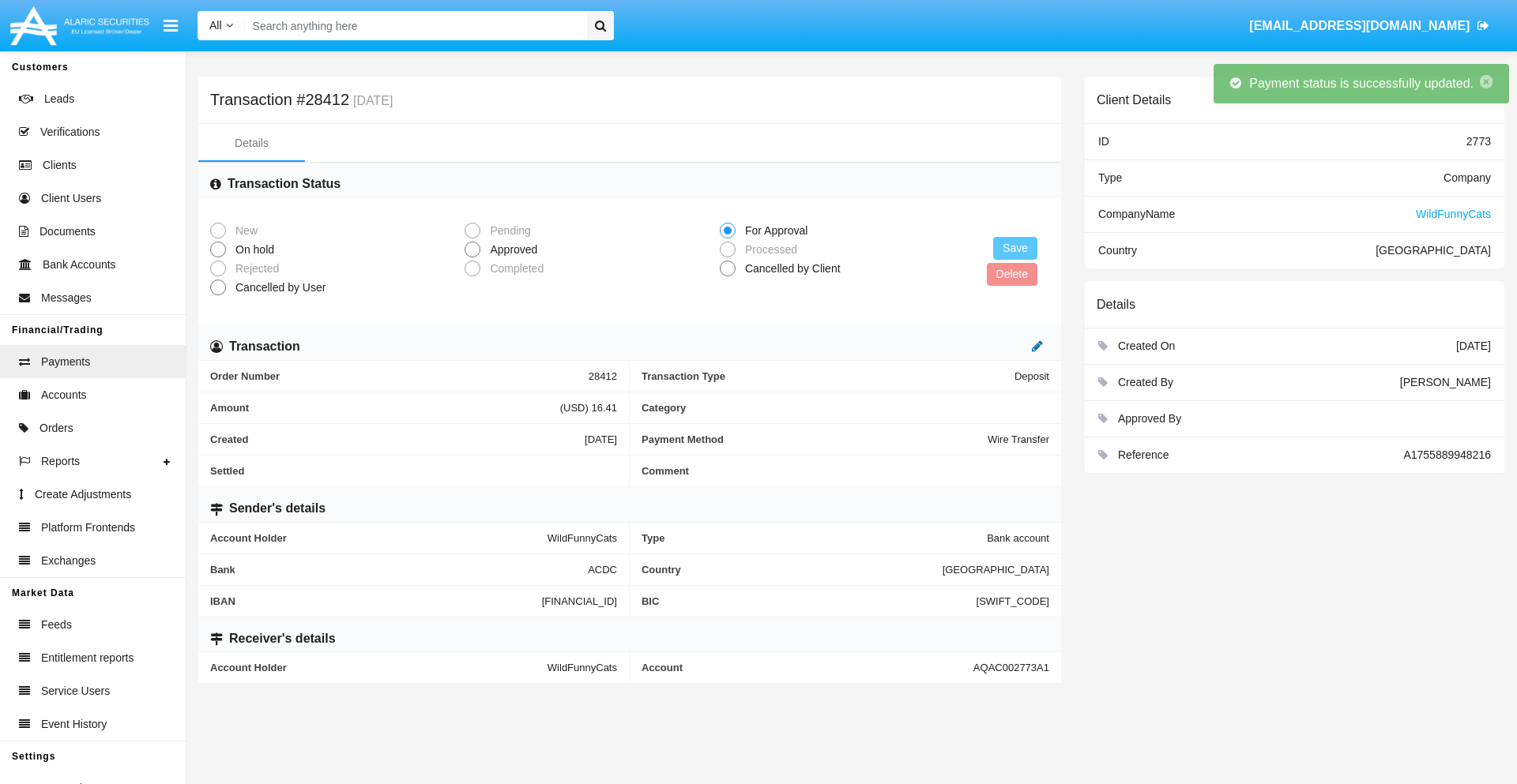
click at [1037, 346] on icon at bounding box center [1037, 346] width 11 height 13
type input "86.26"
click at [1020, 346] on icon at bounding box center [1020, 346] width 11 height 13
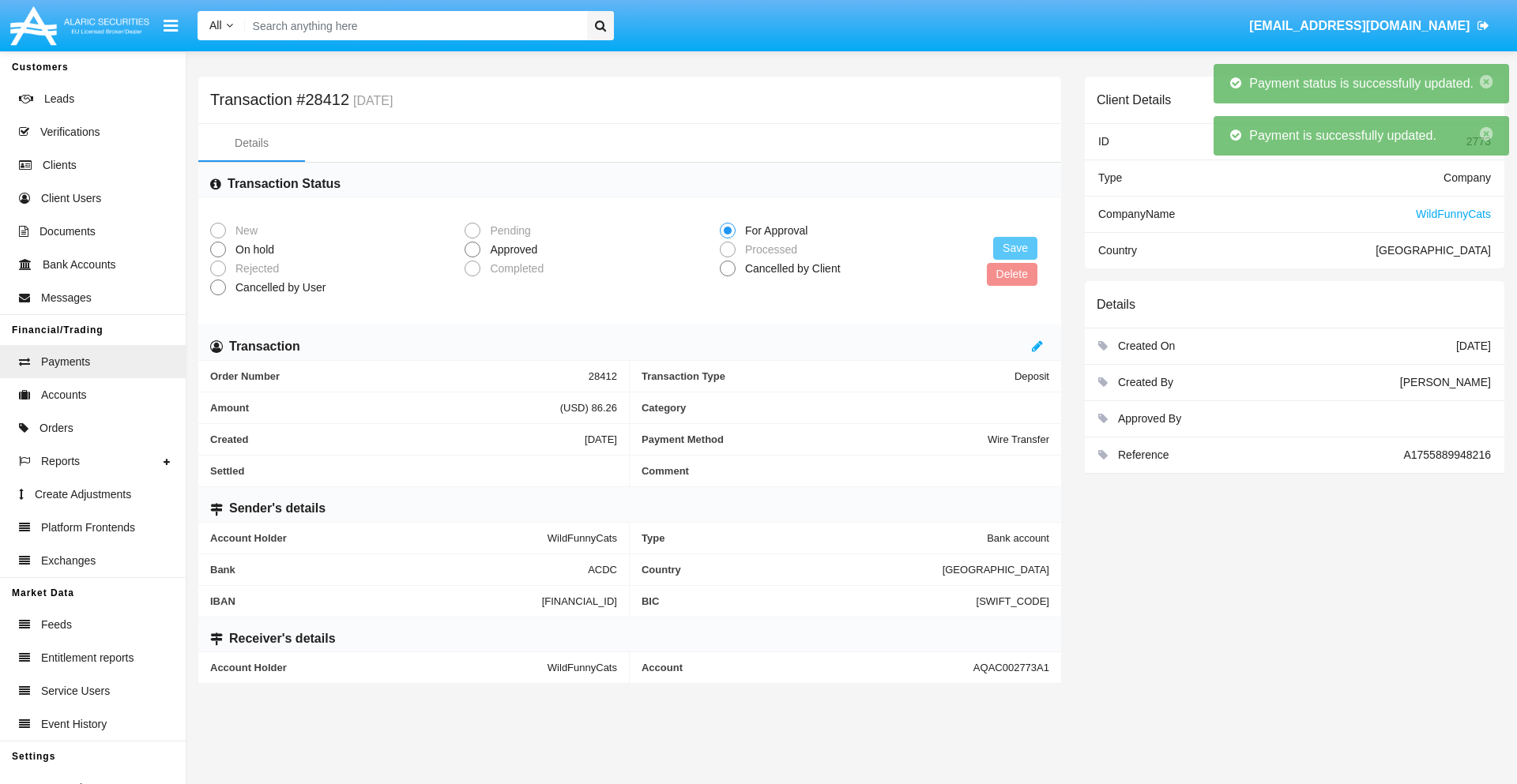
click at [511, 250] on span "Approved" at bounding box center [511, 250] width 61 height 16
click at [473, 257] on input "Approved" at bounding box center [472, 257] width 1 height 1
radio input "true"
click at [1015, 248] on button "Save" at bounding box center [1014, 248] width 44 height 23
